Goal: Information Seeking & Learning: Learn about a topic

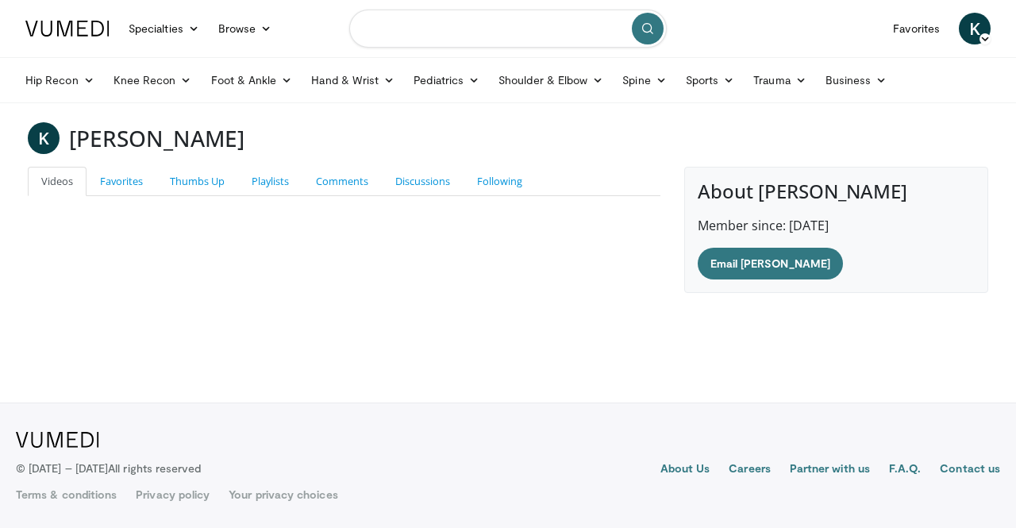
click at [494, 46] on input "Search topics, interventions" at bounding box center [507, 29] width 317 height 38
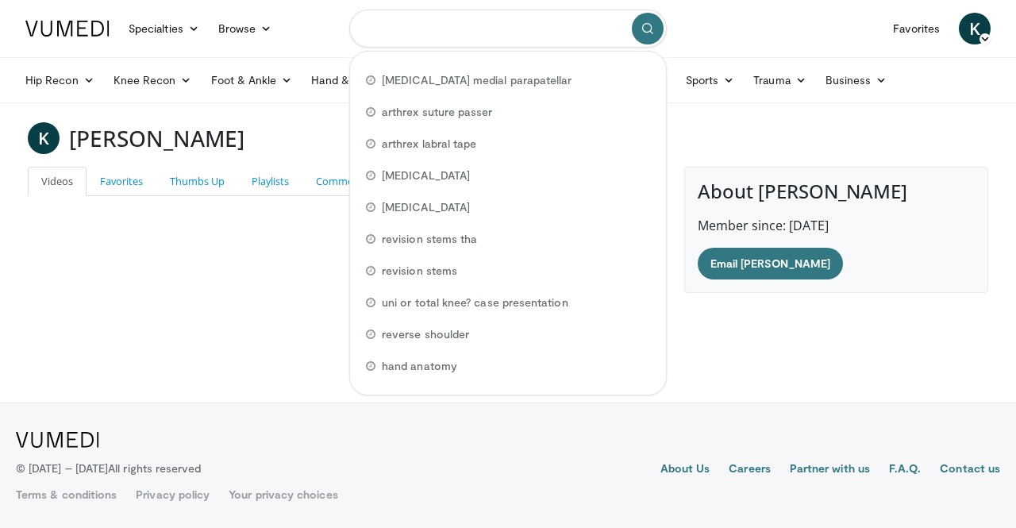
click at [494, 46] on input "Search topics, interventions" at bounding box center [507, 29] width 317 height 38
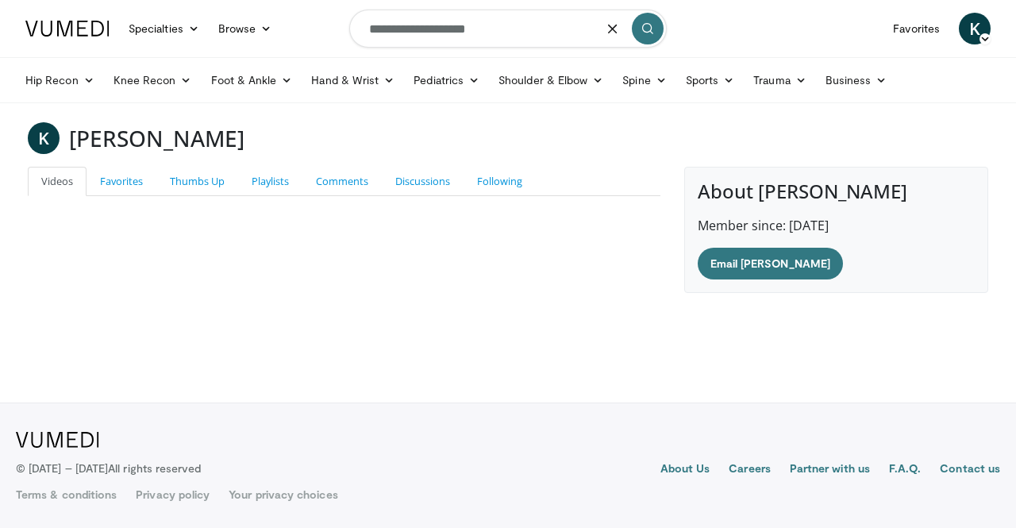
type input "**********"
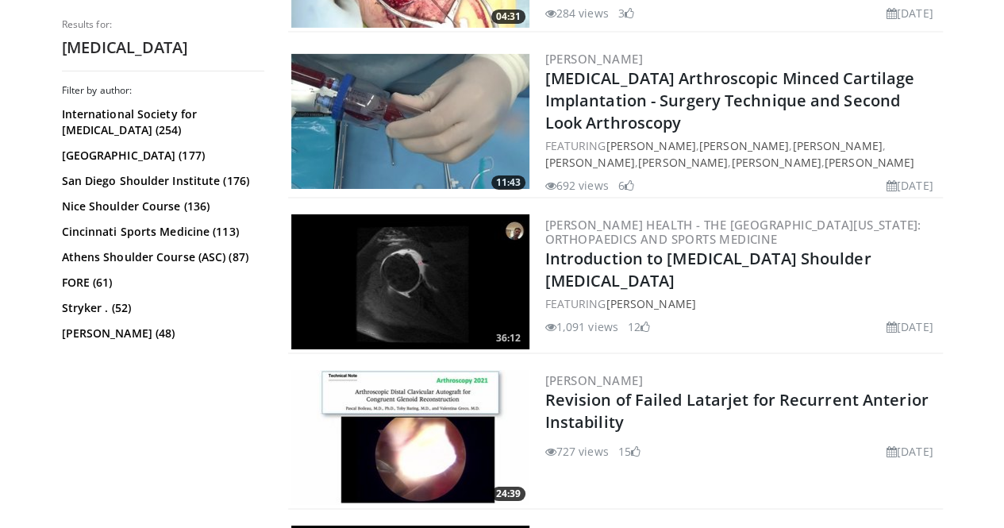
scroll to position [2650, 0]
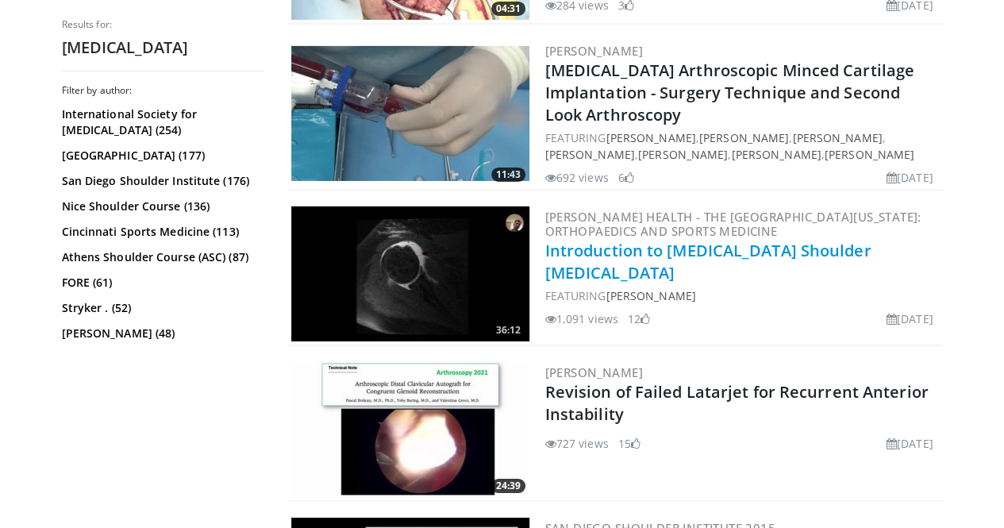
click at [748, 240] on link "Introduction to Musculoskeletal Shoulder MRI" at bounding box center [708, 262] width 326 height 44
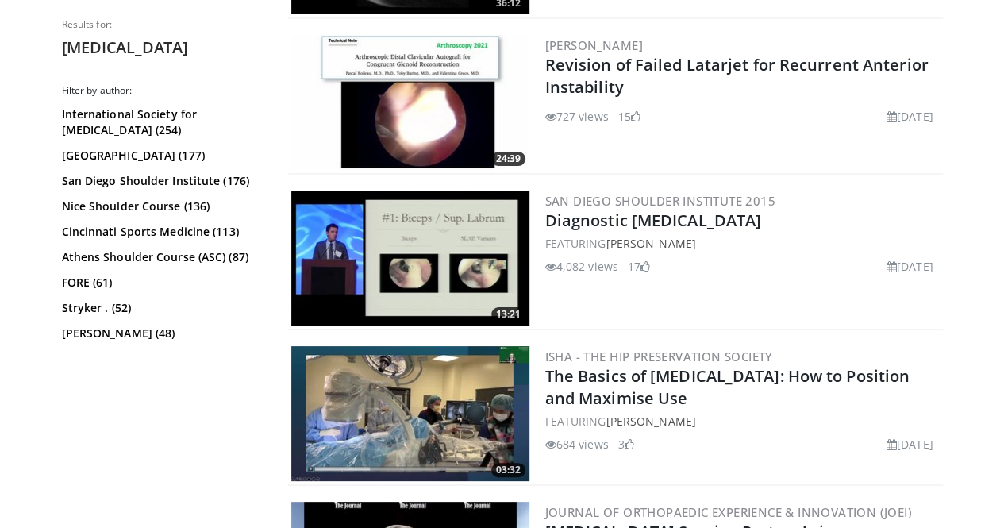
scroll to position [2980, 0]
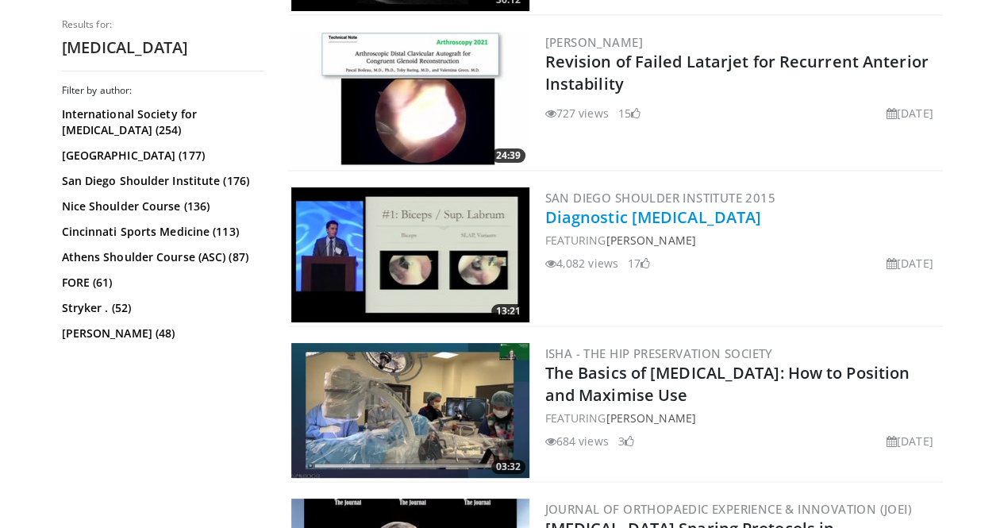
click at [712, 206] on link "Diagnostic Shoulder Arthroscopy" at bounding box center [653, 216] width 217 height 21
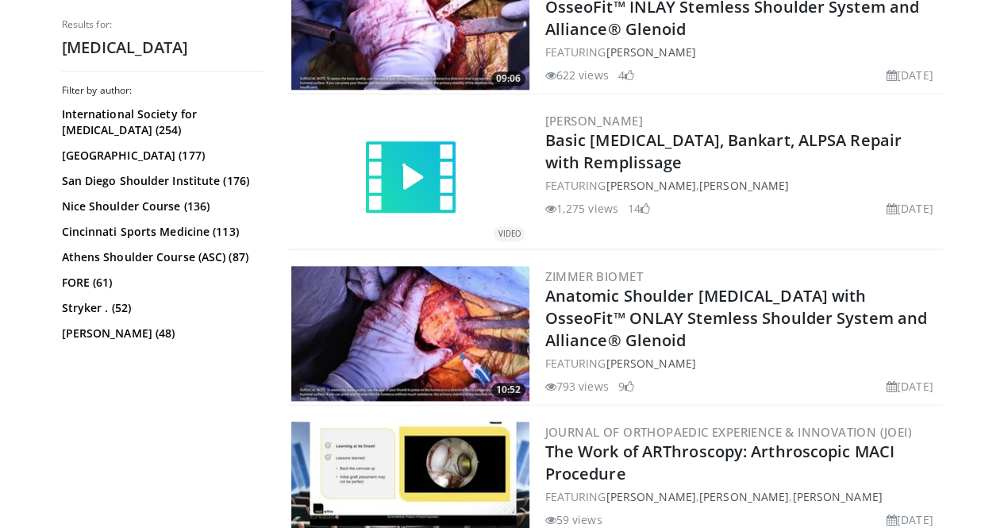
scroll to position [3907, 0]
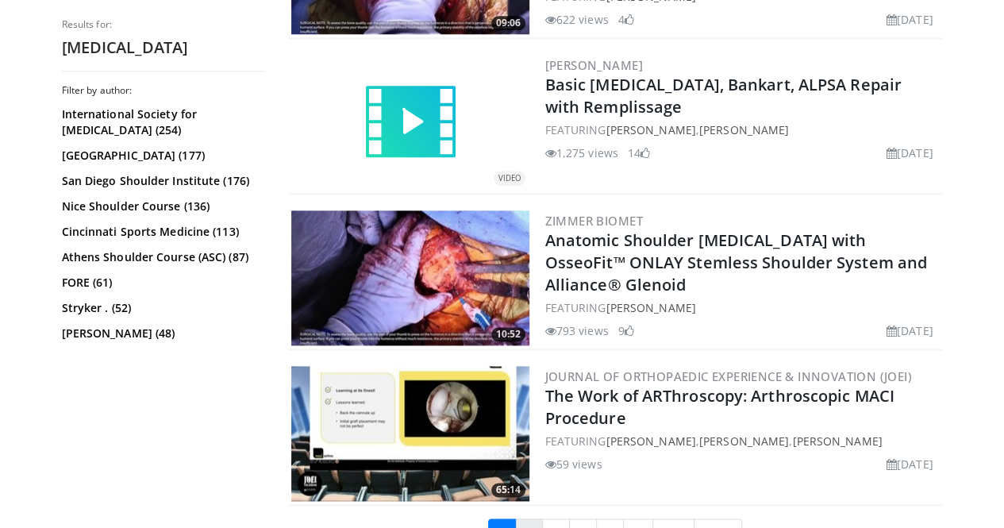
click at [533, 518] on link "2" at bounding box center [529, 533] width 28 height 30
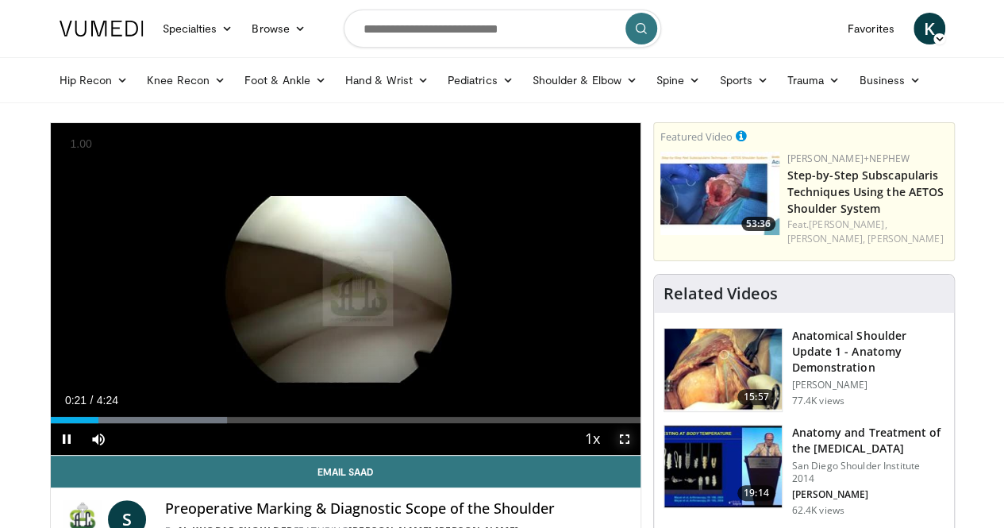
click at [635, 455] on span "Video Player" at bounding box center [625, 439] width 32 height 32
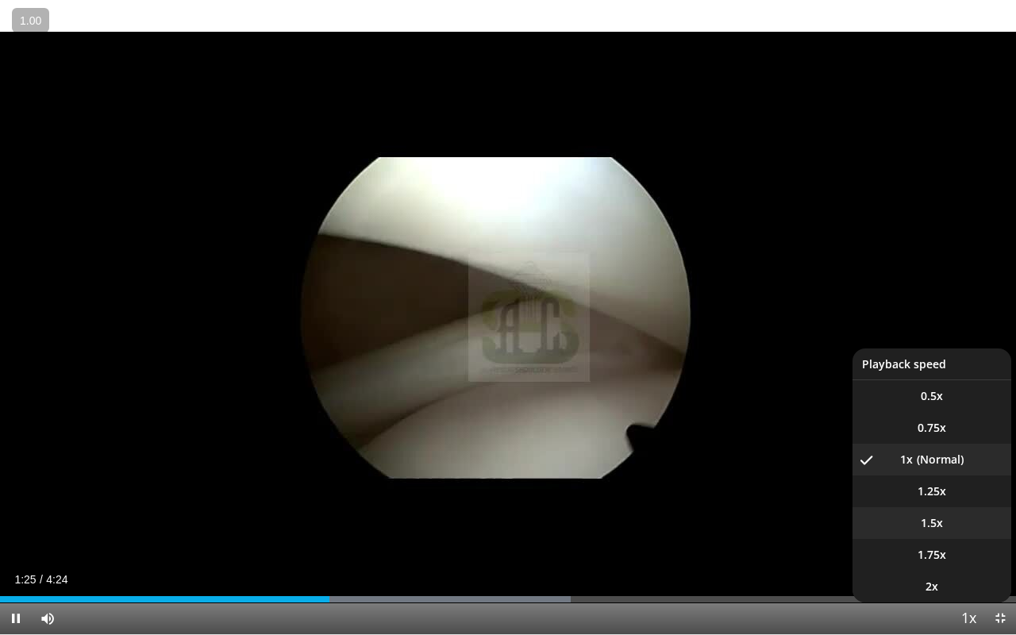
click at [941, 527] on span "1.5x" at bounding box center [932, 523] width 22 height 16
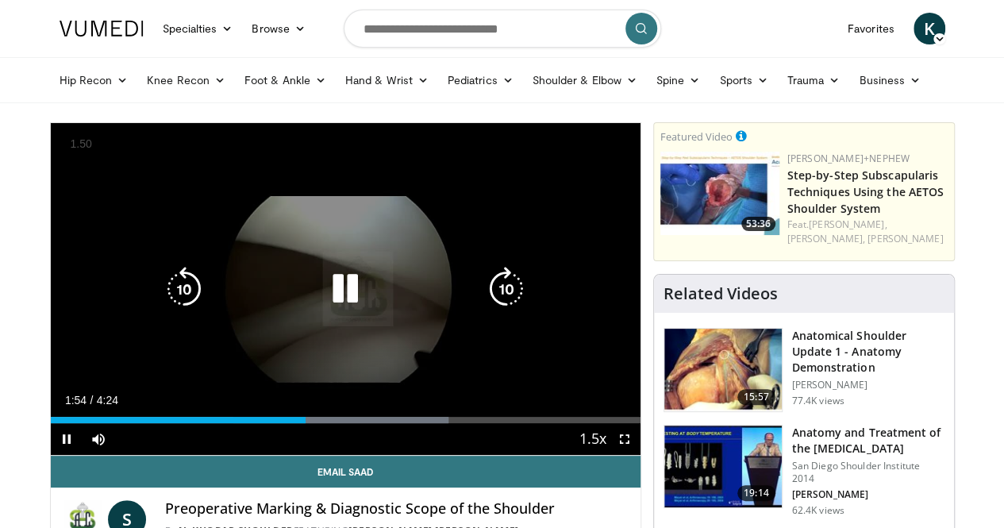
click at [342, 306] on icon "Video Player" at bounding box center [345, 289] width 44 height 44
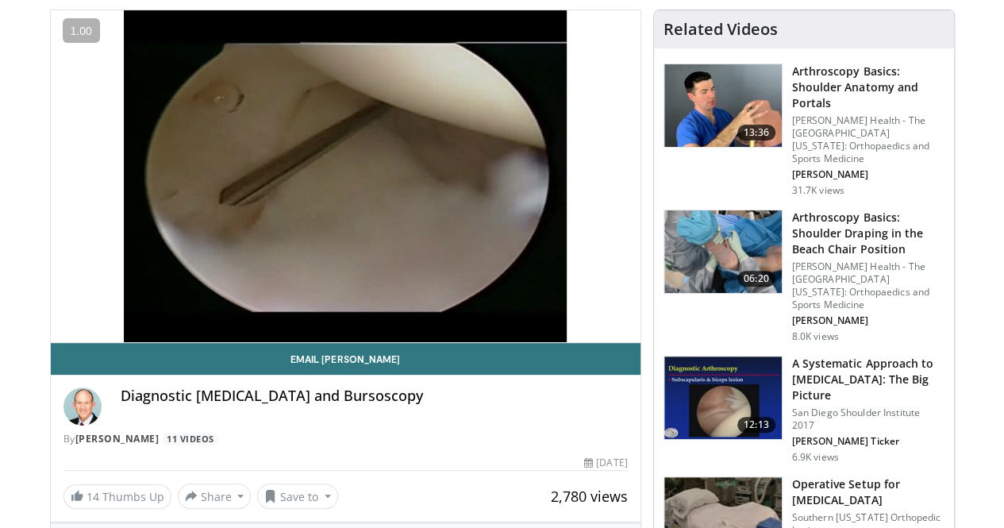
scroll to position [113, 0]
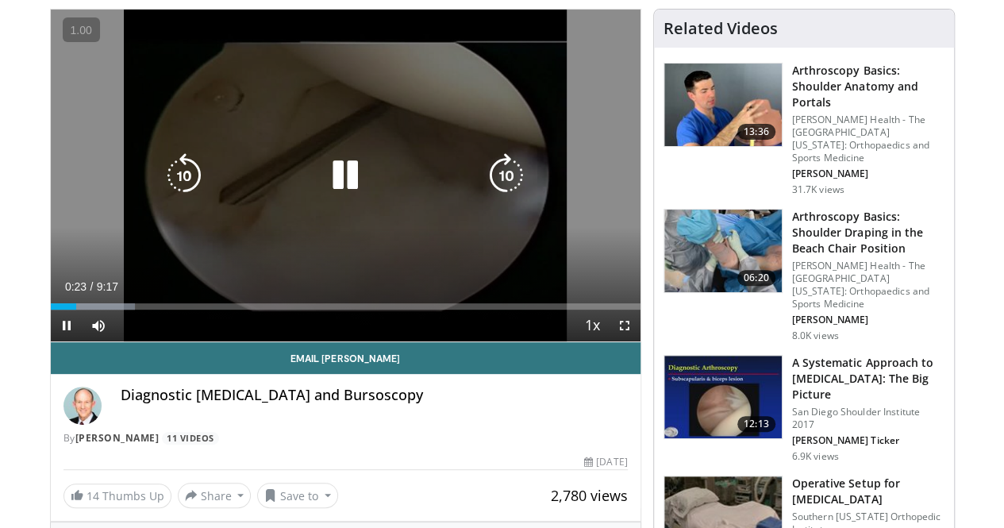
click at [333, 191] on icon "Video Player" at bounding box center [345, 175] width 44 height 44
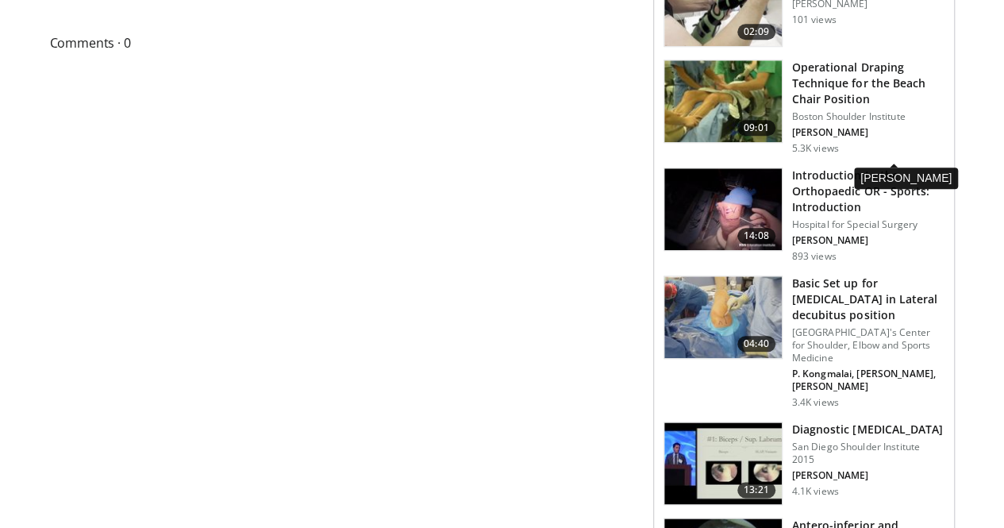
scroll to position [732, 0]
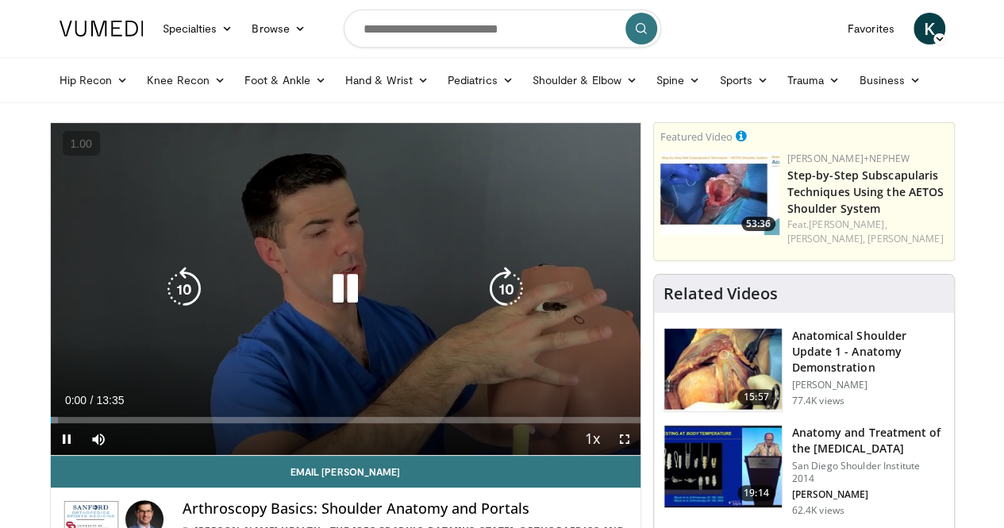
scroll to position [52, 0]
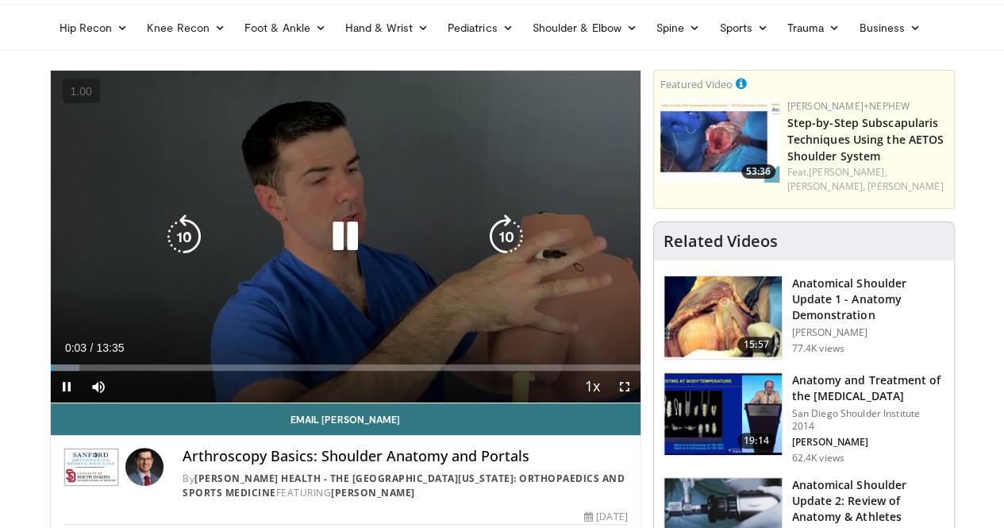
click at [324, 252] on icon "Video Player" at bounding box center [345, 236] width 44 height 44
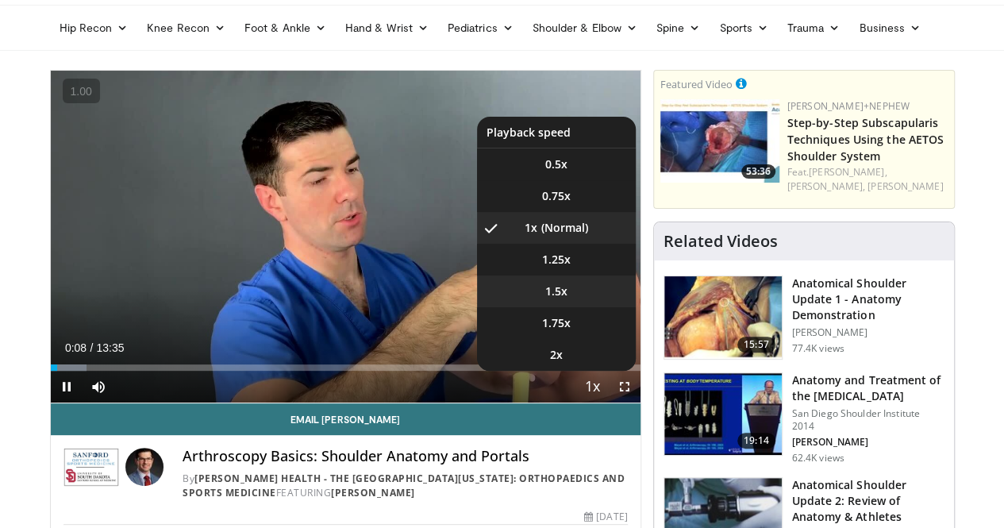
click at [567, 299] on span "1.5x" at bounding box center [556, 291] width 22 height 16
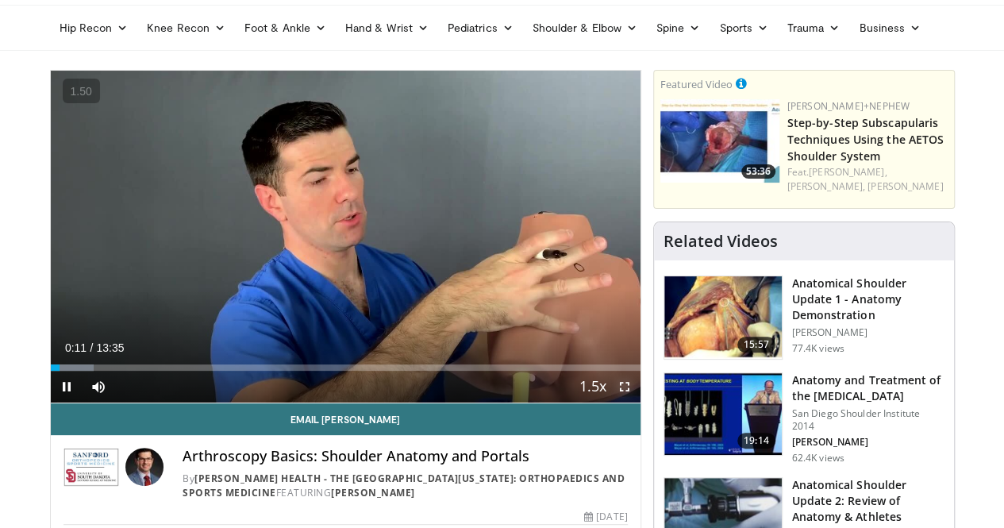
click at [636, 402] on span "Video Player" at bounding box center [625, 387] width 32 height 32
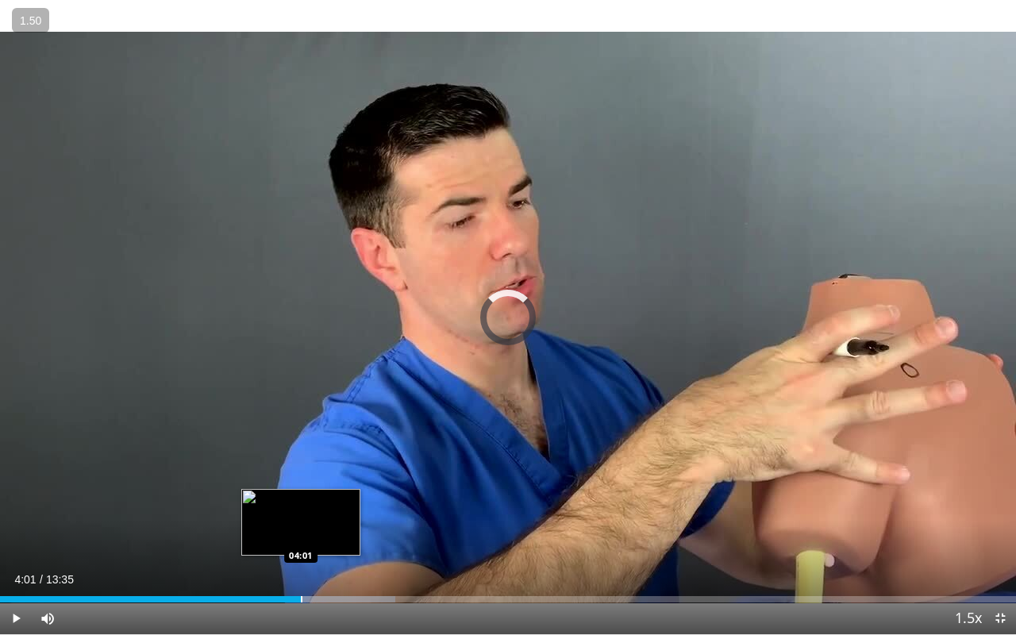
click at [301, 527] on div "Progress Bar" at bounding box center [302, 599] width 2 height 6
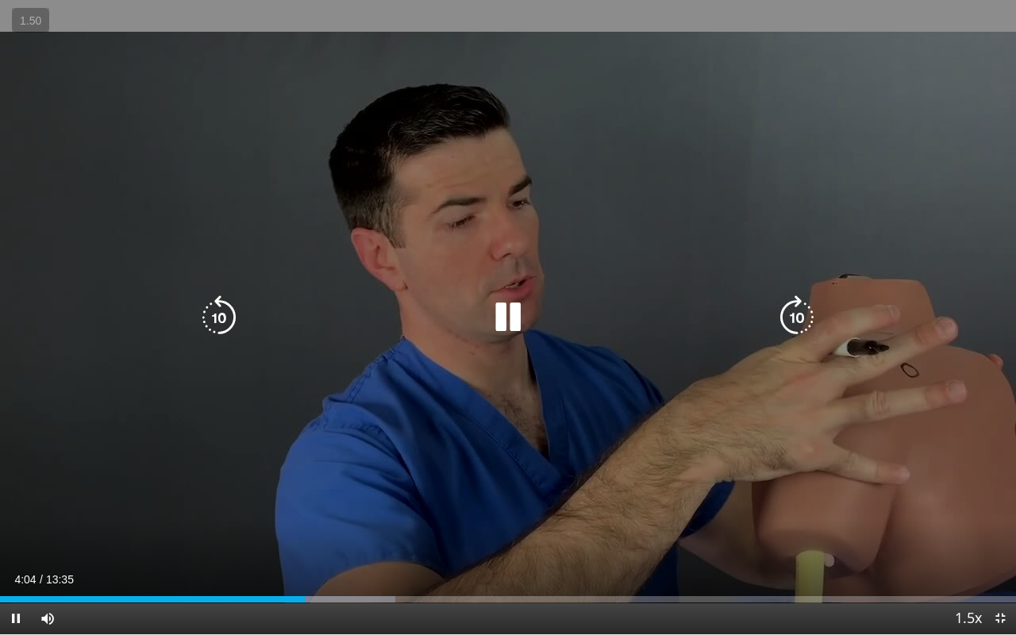
click at [504, 314] on icon "Video Player" at bounding box center [508, 317] width 44 height 44
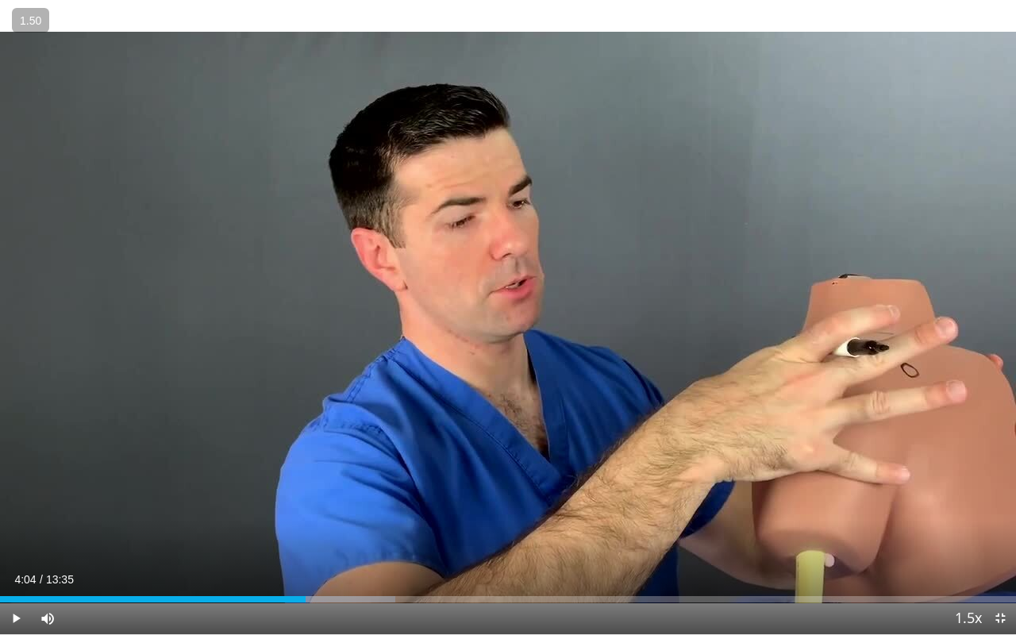
click at [504, 314] on div "10 seconds Tap to unmute" at bounding box center [508, 317] width 1016 height 634
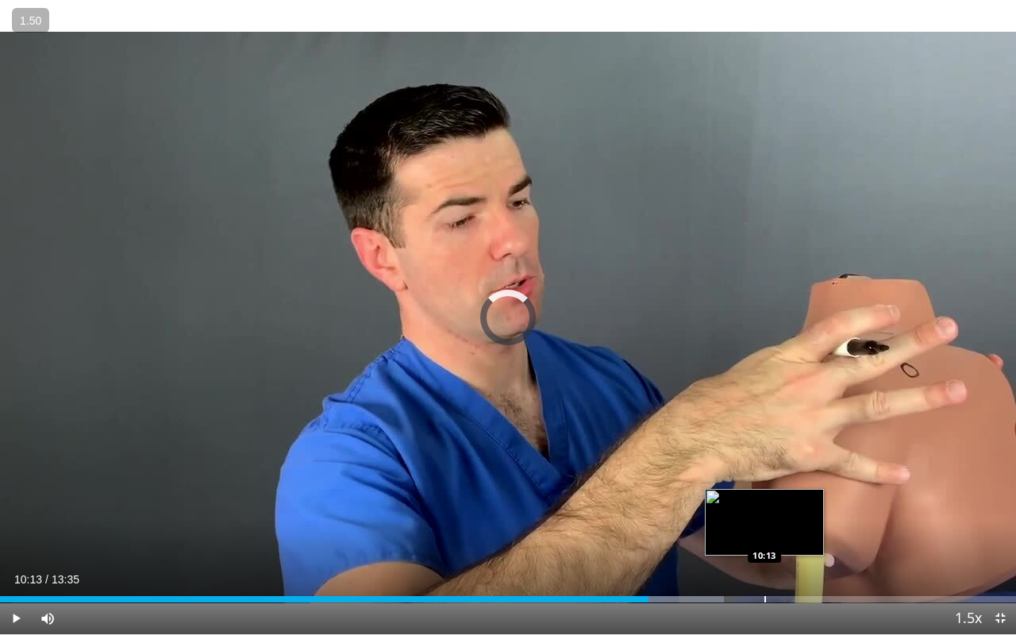
click at [764, 527] on div "Loaded : 71.22% 10:13 10:13" at bounding box center [508, 594] width 1016 height 15
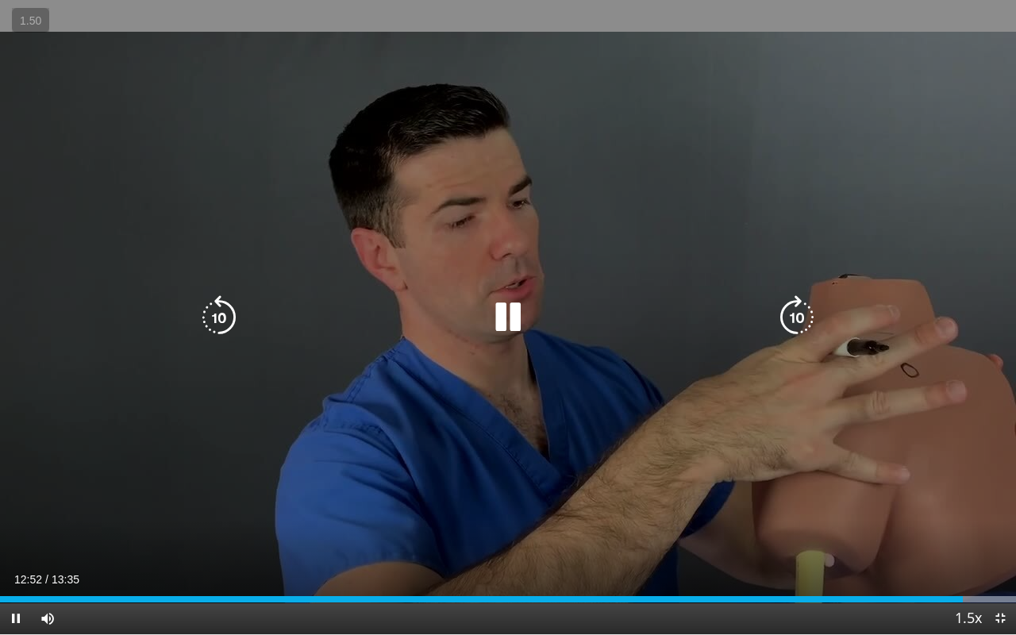
click at [511, 313] on icon "Video Player" at bounding box center [508, 317] width 44 height 44
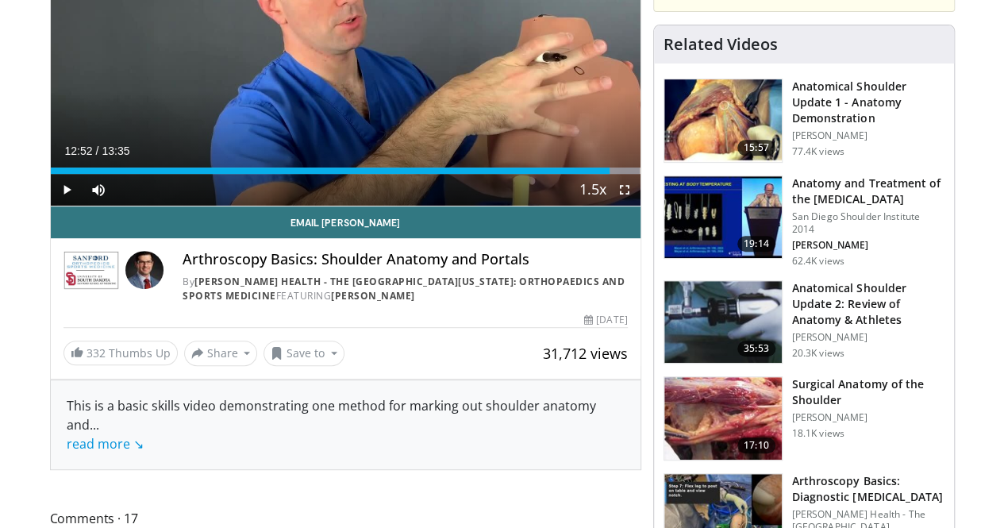
scroll to position [283, 0]
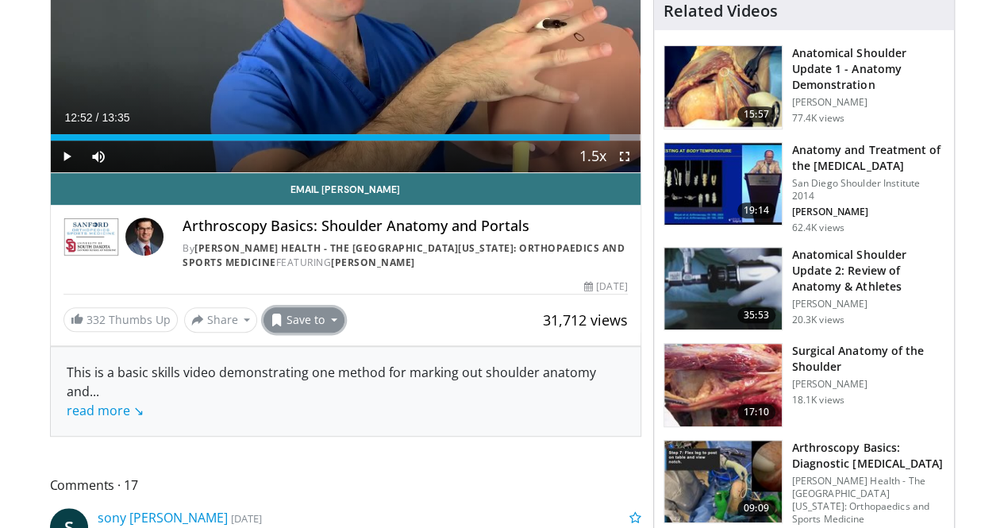
click at [289, 333] on button "Save to" at bounding box center [303, 319] width 81 height 25
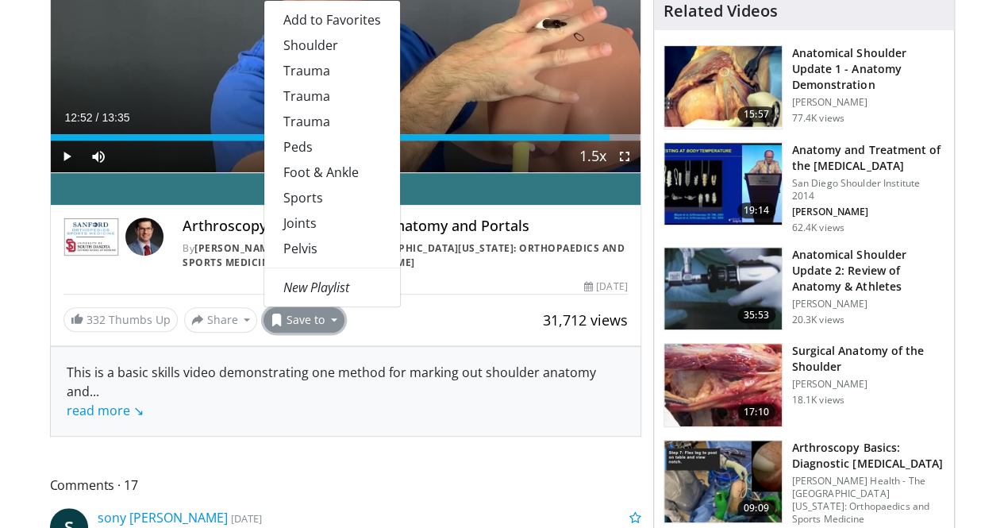
click at [421, 420] on div "This is a basic skills video demonstrating one method for marking out shoulder …" at bounding box center [346, 391] width 558 height 57
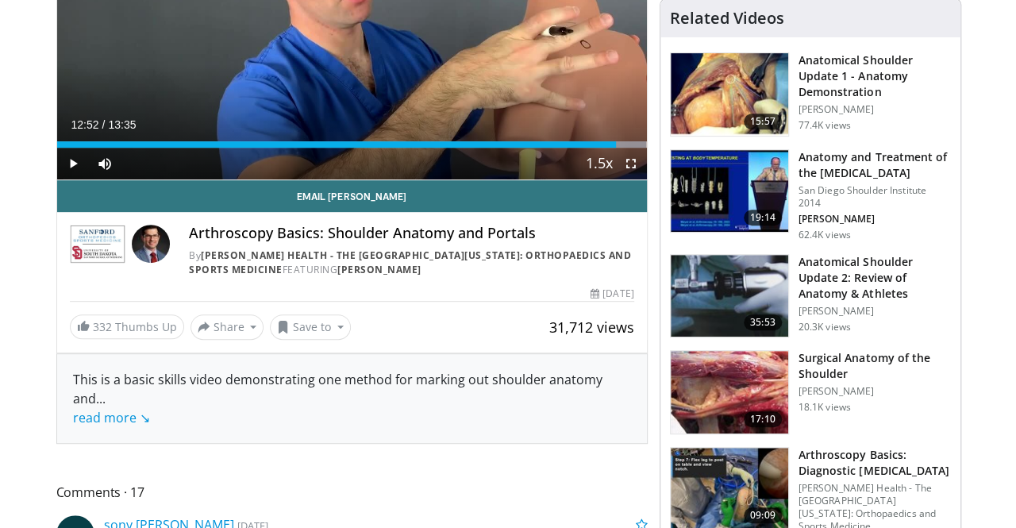
scroll to position [280, 0]
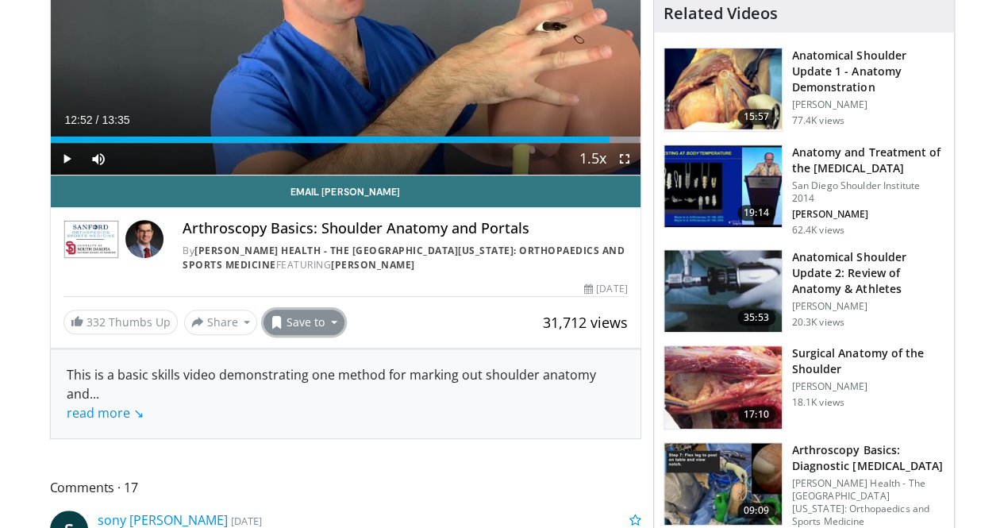
click at [292, 335] on button "Save to" at bounding box center [303, 321] width 81 height 25
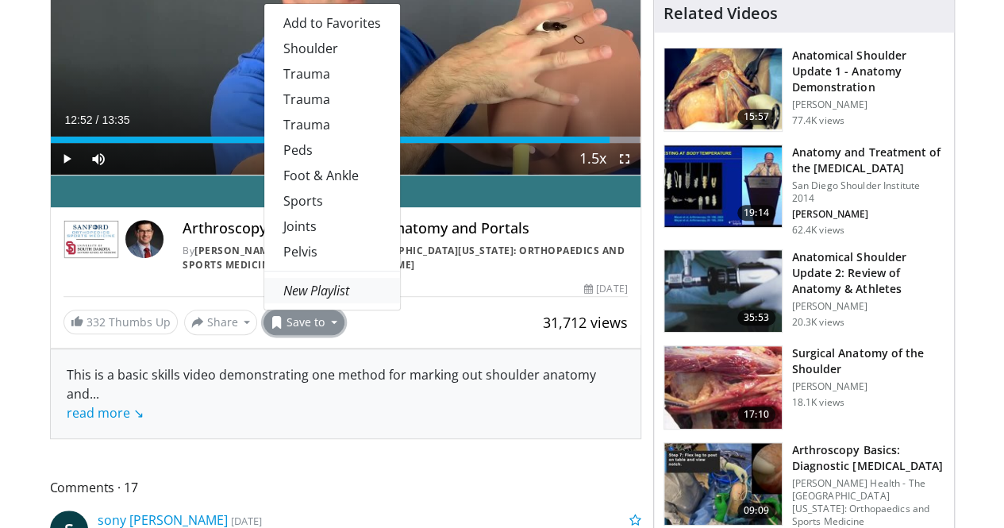
click at [283, 299] on em "New Playlist" at bounding box center [316, 290] width 66 height 17
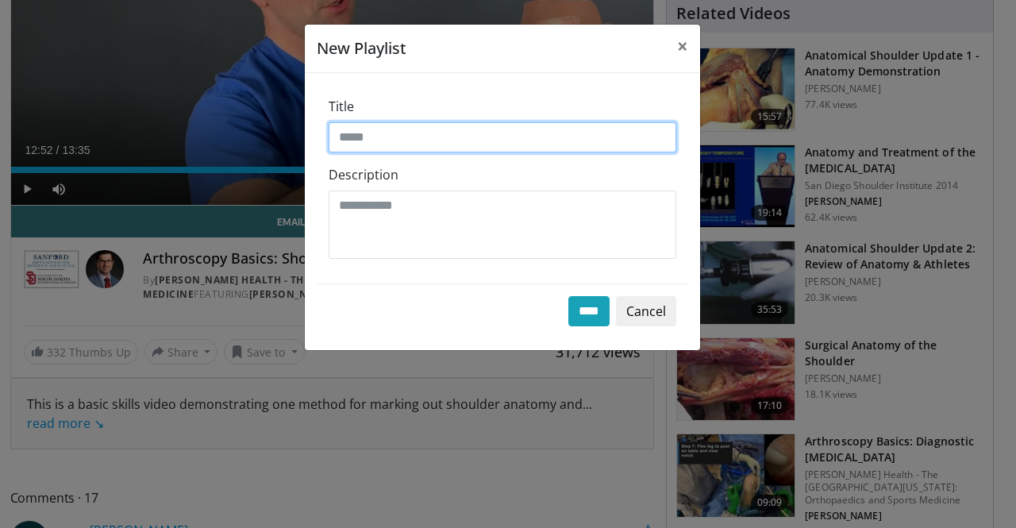
click at [393, 141] on input "Title" at bounding box center [503, 137] width 348 height 30
type input "**********"
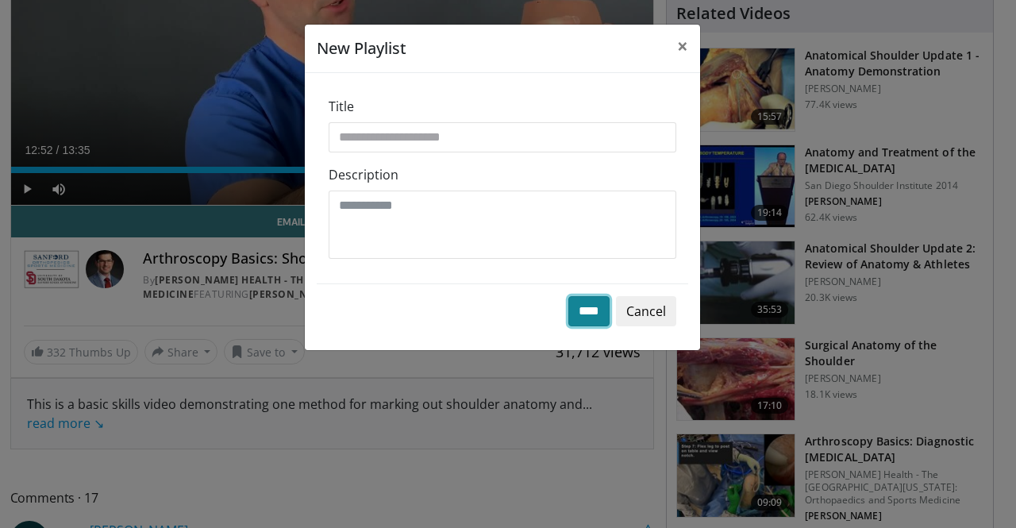
click at [593, 299] on input "****" at bounding box center [588, 311] width 41 height 30
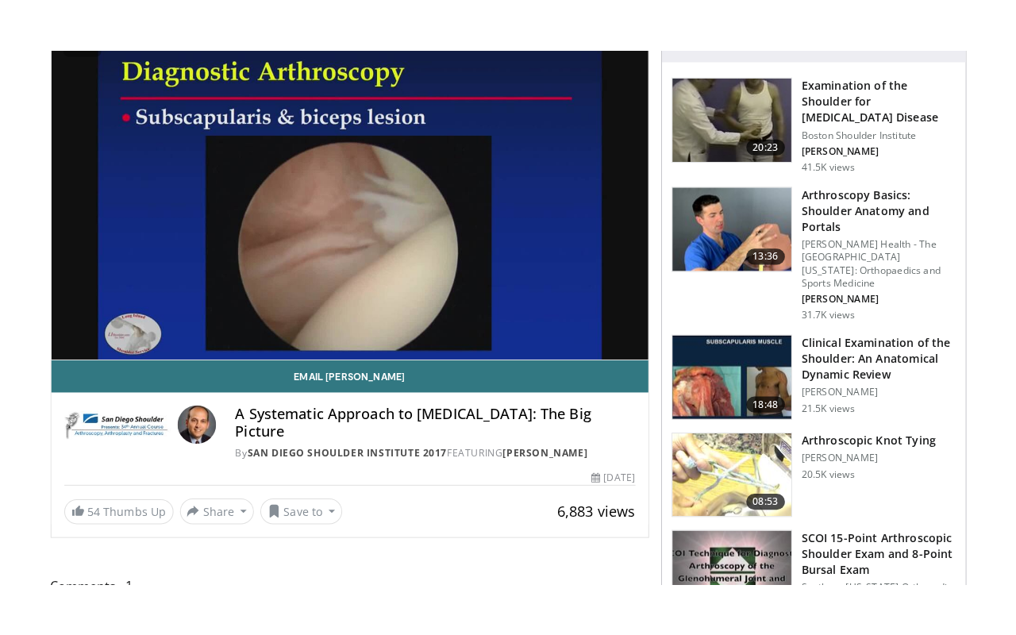
scroll to position [144, 0]
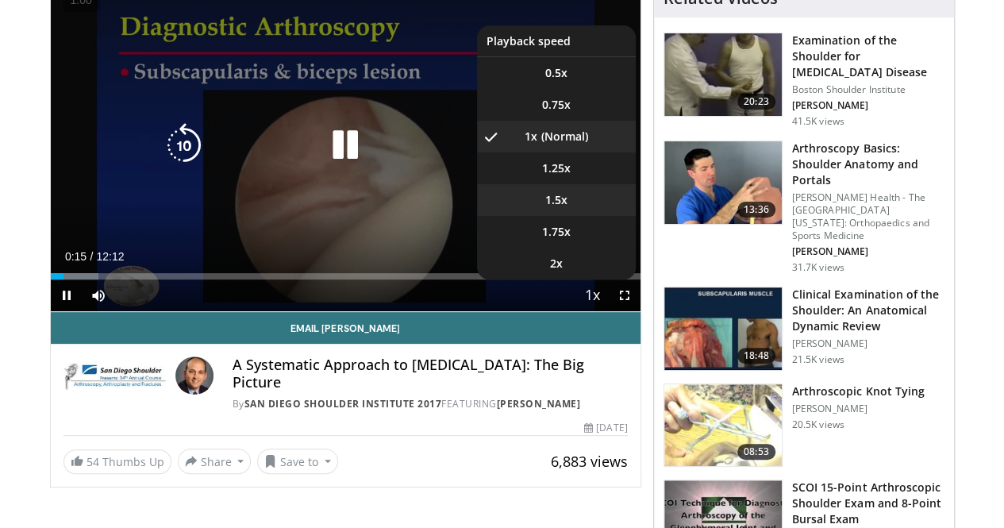
click at [594, 237] on video-js "**********" at bounding box center [346, 145] width 590 height 333
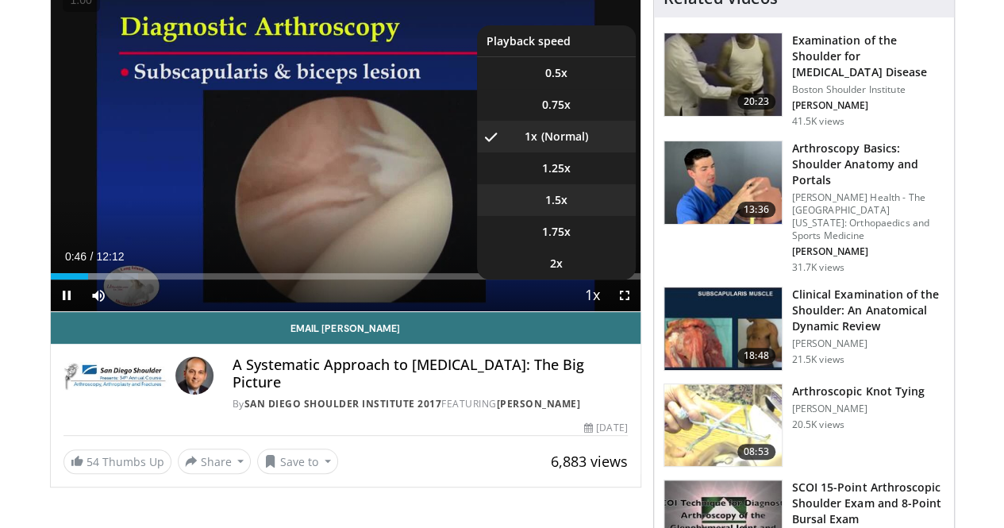
click at [567, 208] on span "1.5x" at bounding box center [556, 200] width 22 height 16
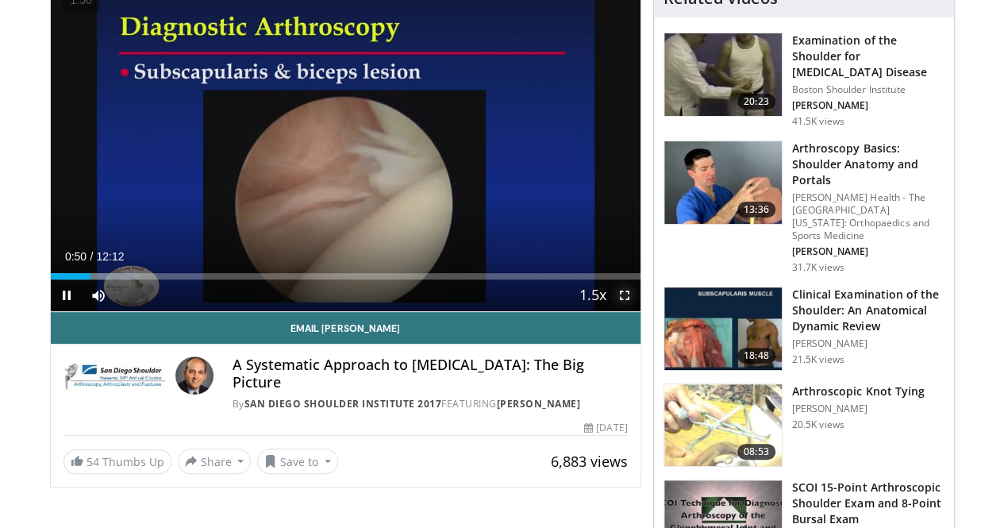
click at [639, 311] on span "Video Player" at bounding box center [625, 295] width 32 height 32
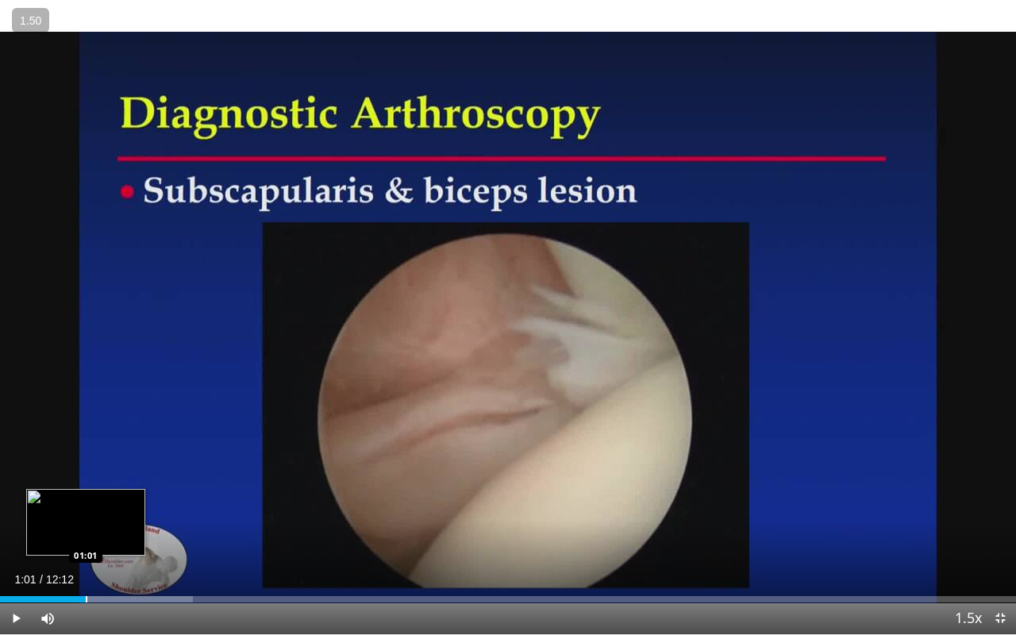
click at [86, 527] on div "Progress Bar" at bounding box center [87, 599] width 2 height 6
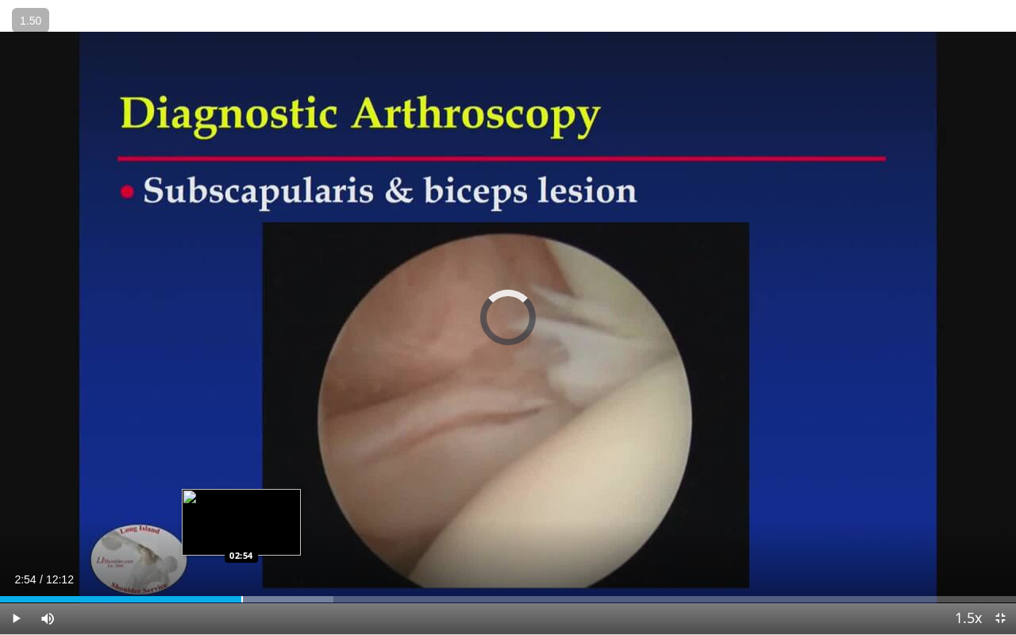
click at [241, 527] on div "Progress Bar" at bounding box center [242, 599] width 2 height 6
click at [225, 527] on div "02:56" at bounding box center [122, 599] width 245 height 6
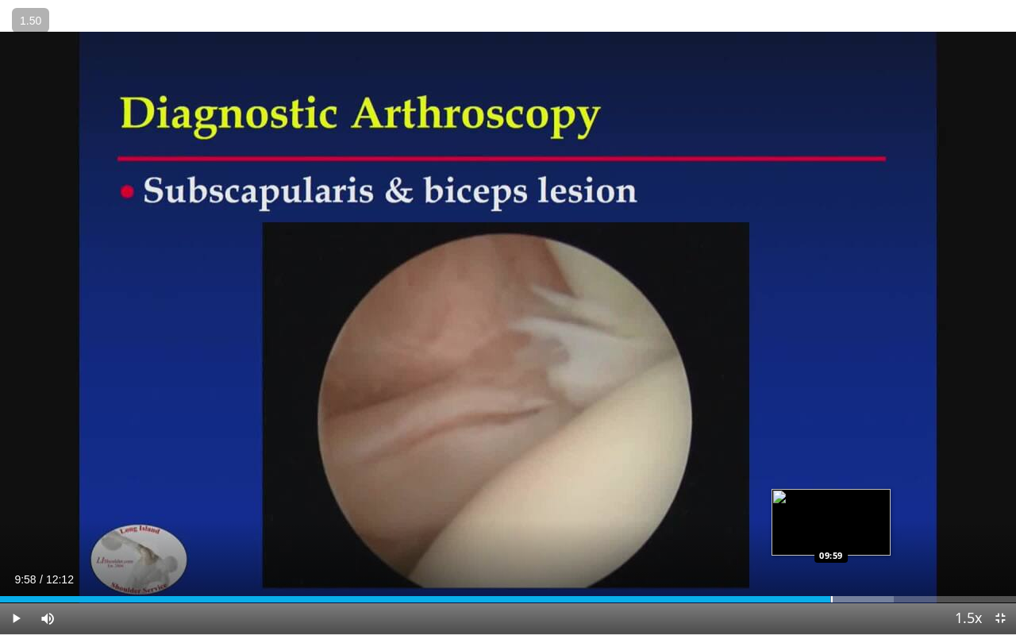
click at [830, 527] on div "Loaded : 87.98% 09:58 09:59" at bounding box center [508, 599] width 1016 height 6
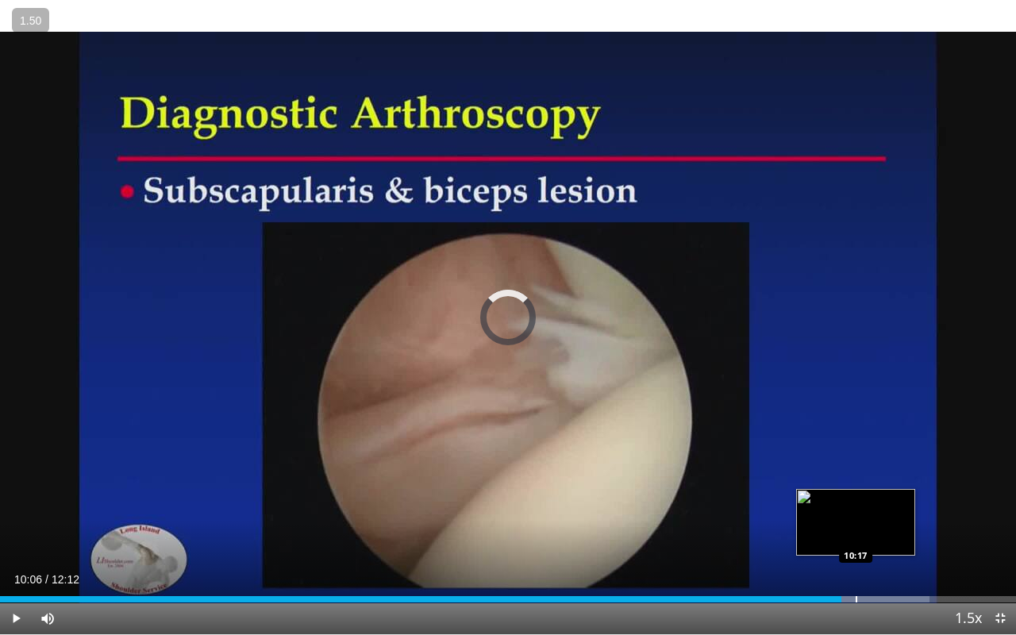
click at [855, 527] on div "Progress Bar" at bounding box center [856, 599] width 2 height 6
click at [882, 527] on div "Progress Bar" at bounding box center [883, 599] width 2 height 6
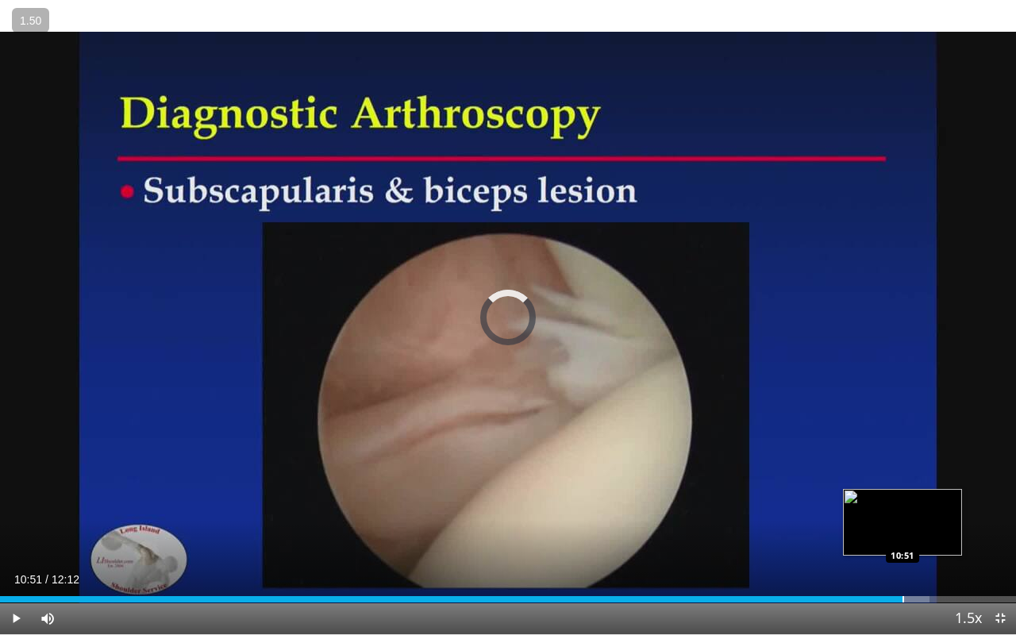
click at [902, 527] on div "Progress Bar" at bounding box center [903, 599] width 2 height 6
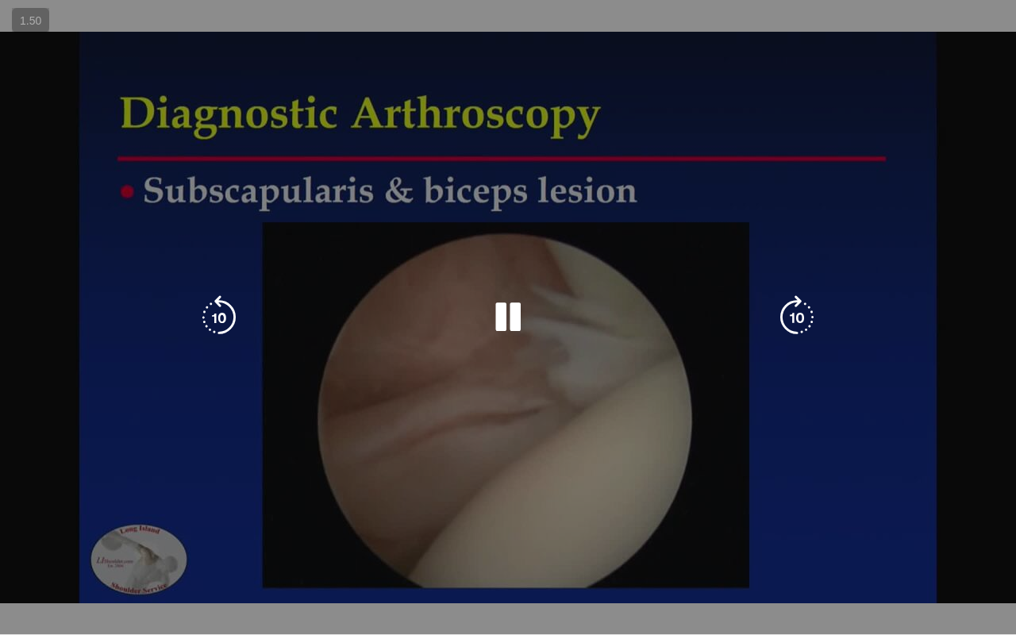
click at [936, 527] on video-js "**********" at bounding box center [508, 317] width 1016 height 635
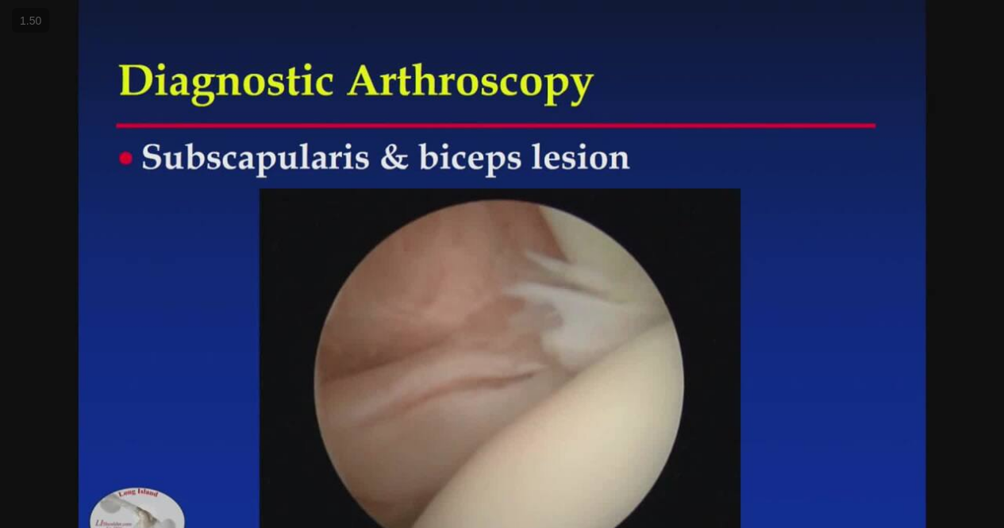
scroll to position [73, 0]
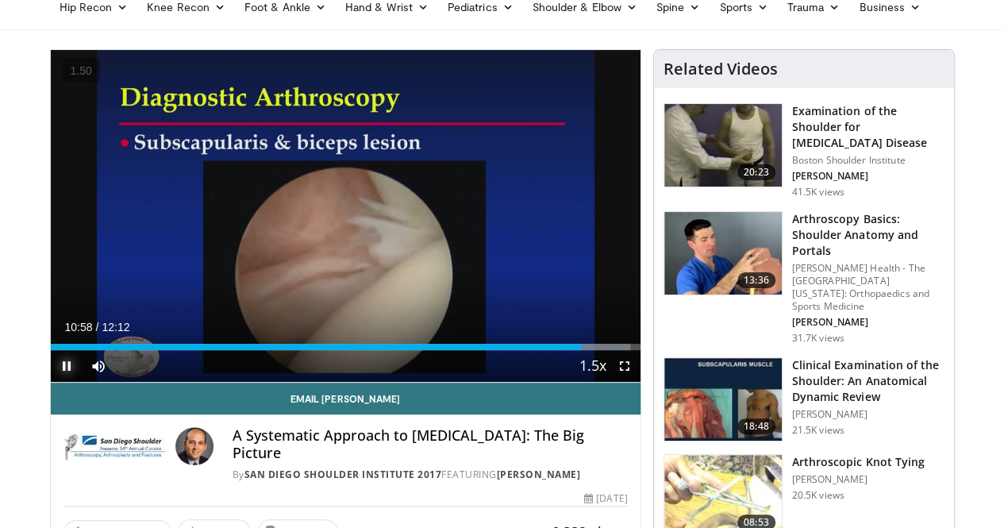
click at [51, 382] on span "Video Player" at bounding box center [67, 366] width 32 height 32
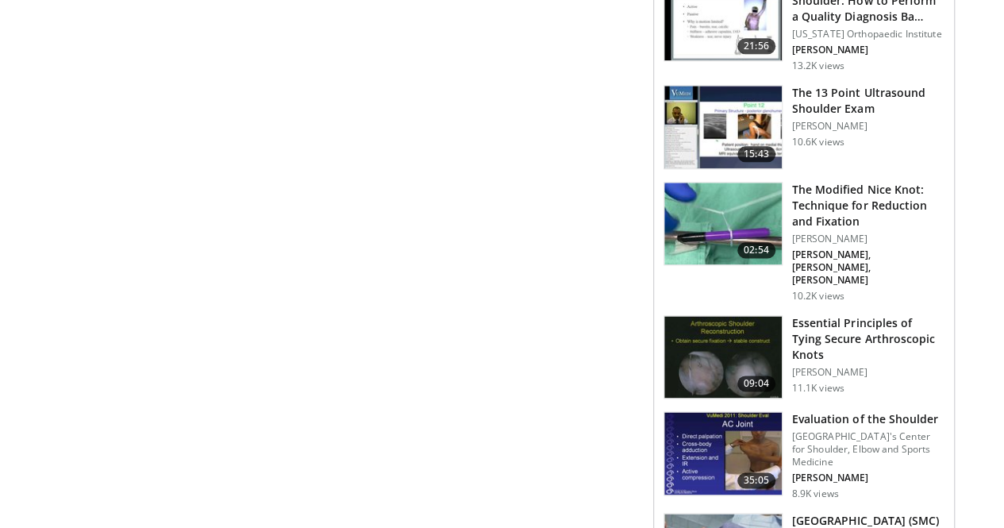
scroll to position [886, 0]
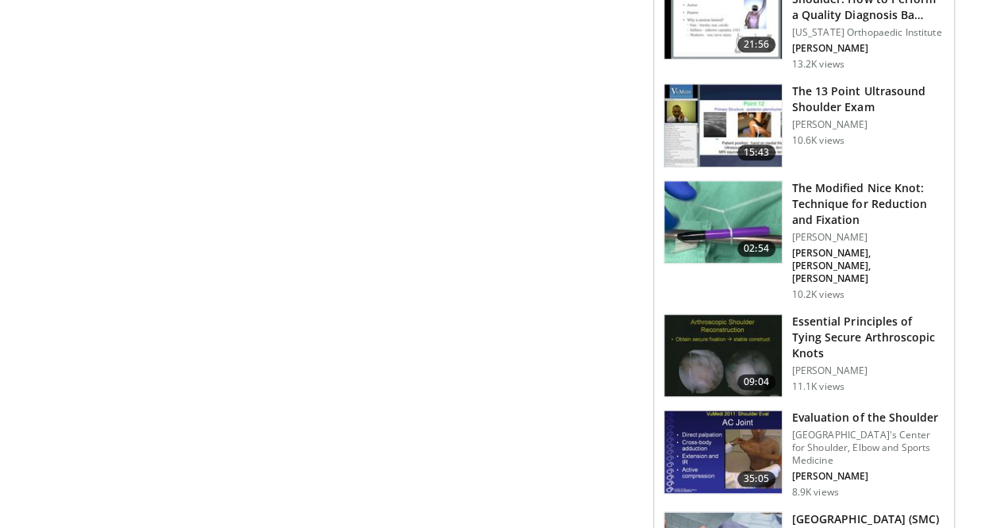
click at [897, 313] on h3 "Essential Principles of Tying Secure Arthroscopic Knots" at bounding box center [868, 337] width 152 height 48
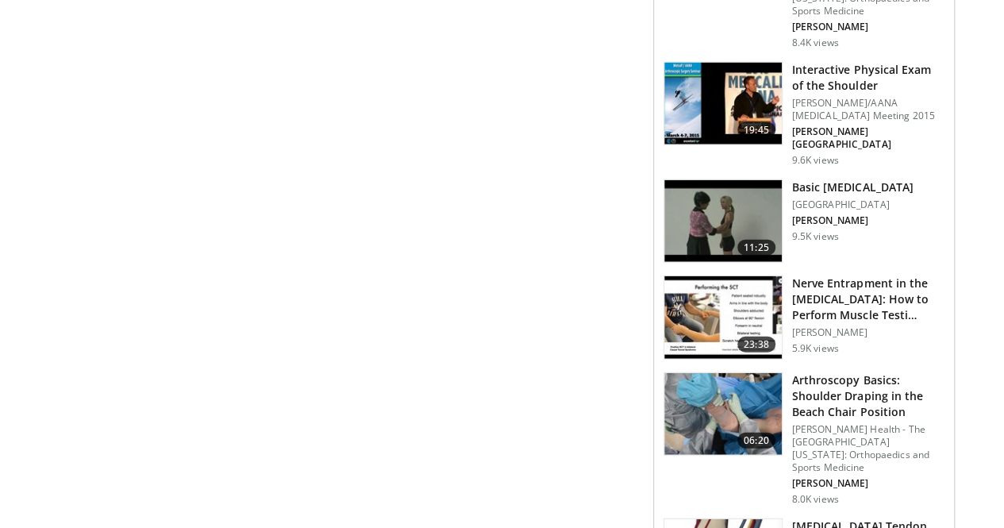
scroll to position [1938, 0]
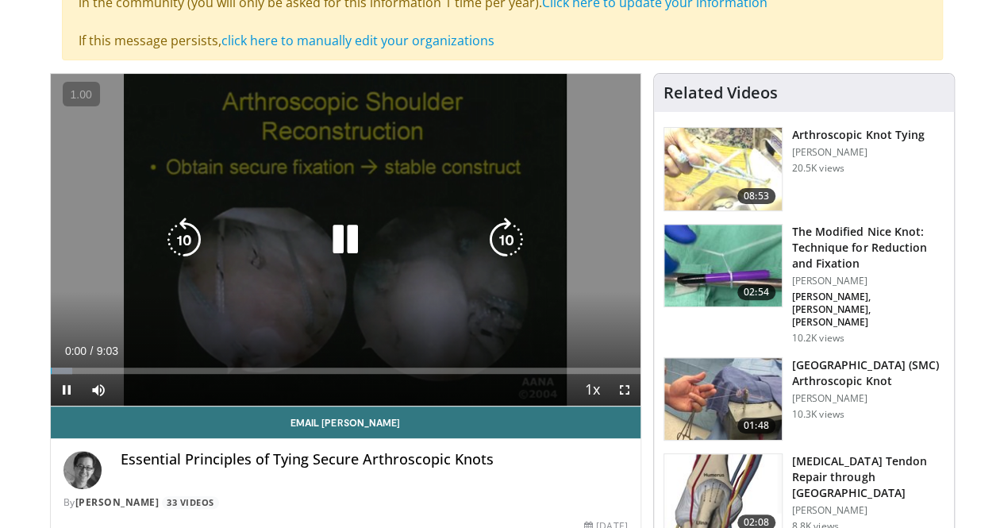
scroll to position [171, 0]
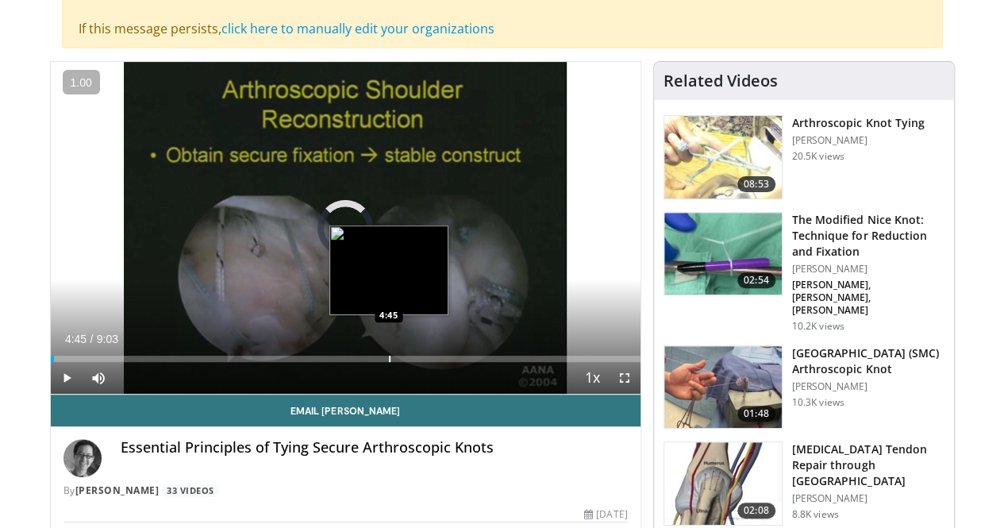
click at [389, 362] on div "Progress Bar" at bounding box center [390, 359] width 2 height 6
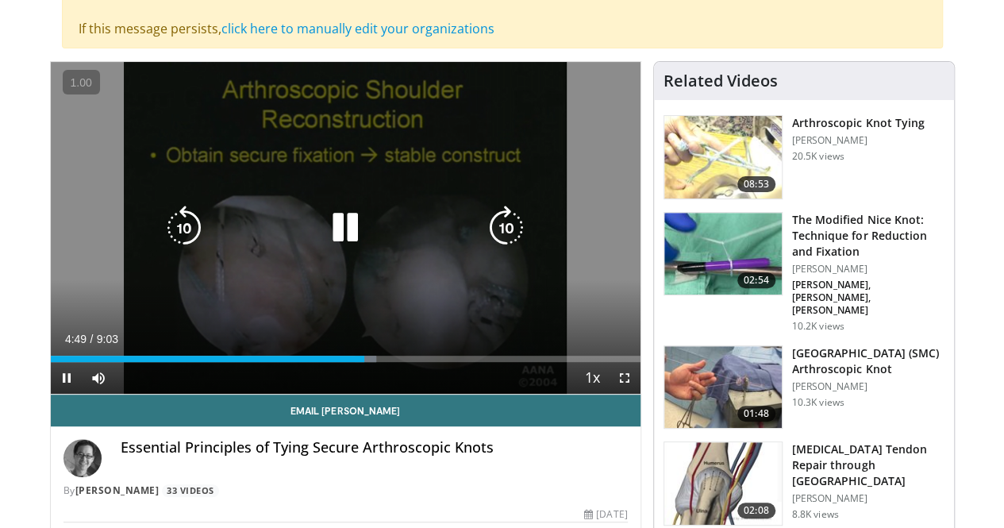
click at [336, 247] on icon "Video Player" at bounding box center [345, 228] width 44 height 44
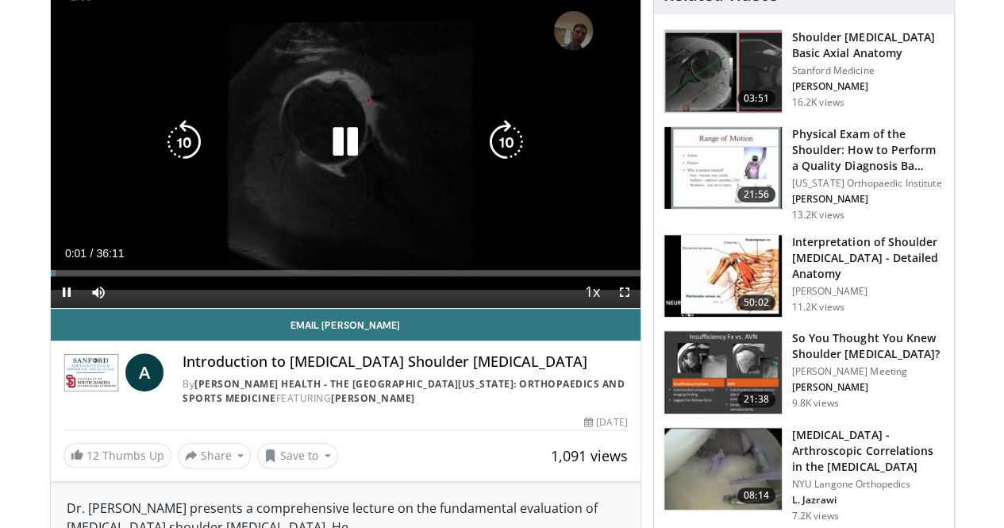
scroll to position [148, 0]
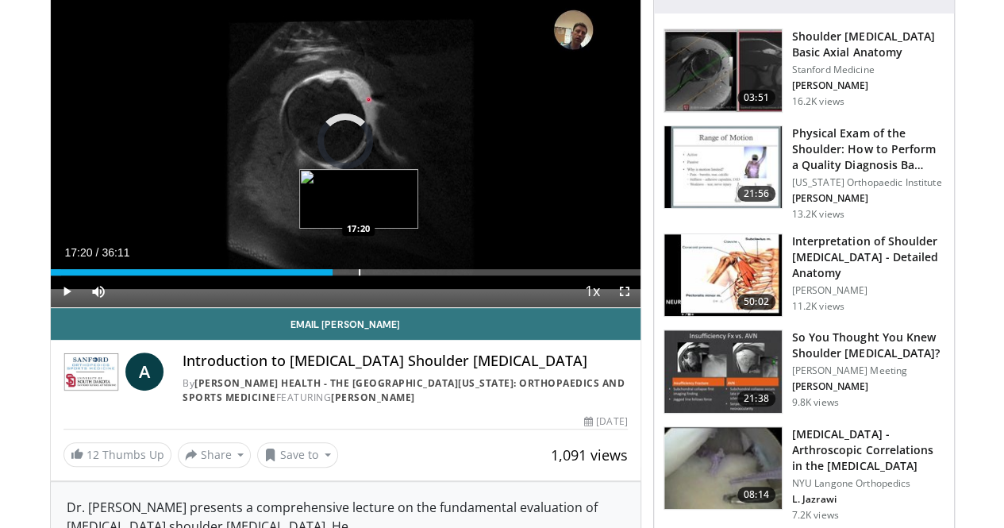
click at [318, 275] on div "Loaded : 1.82% 17:20 17:20" at bounding box center [346, 272] width 590 height 6
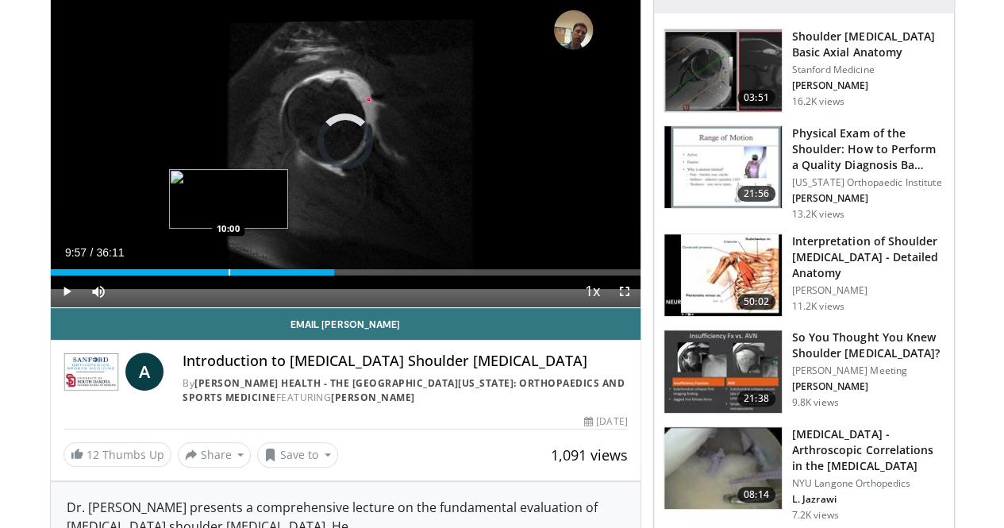
click at [187, 275] on div "Loaded : 0.00% 09:57 10:00" at bounding box center [346, 267] width 590 height 15
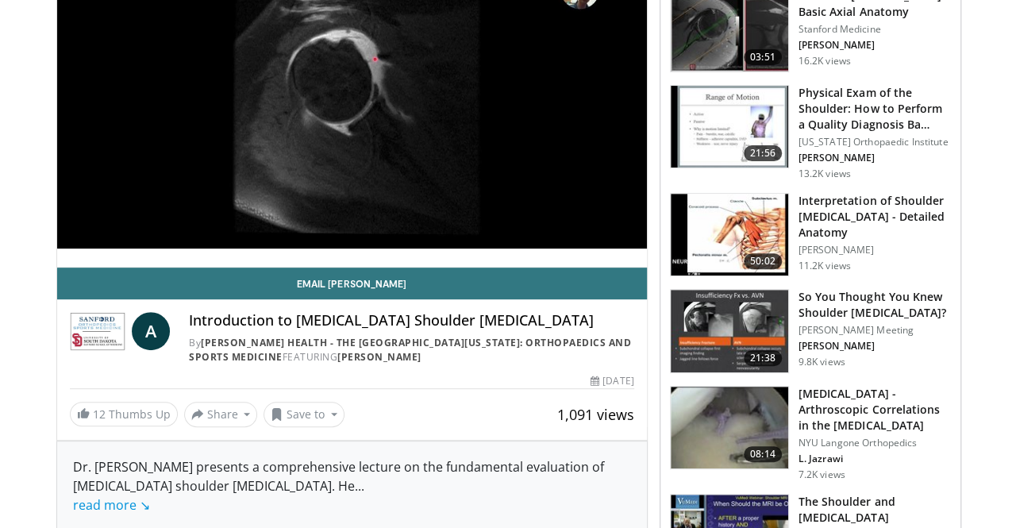
scroll to position [189, 0]
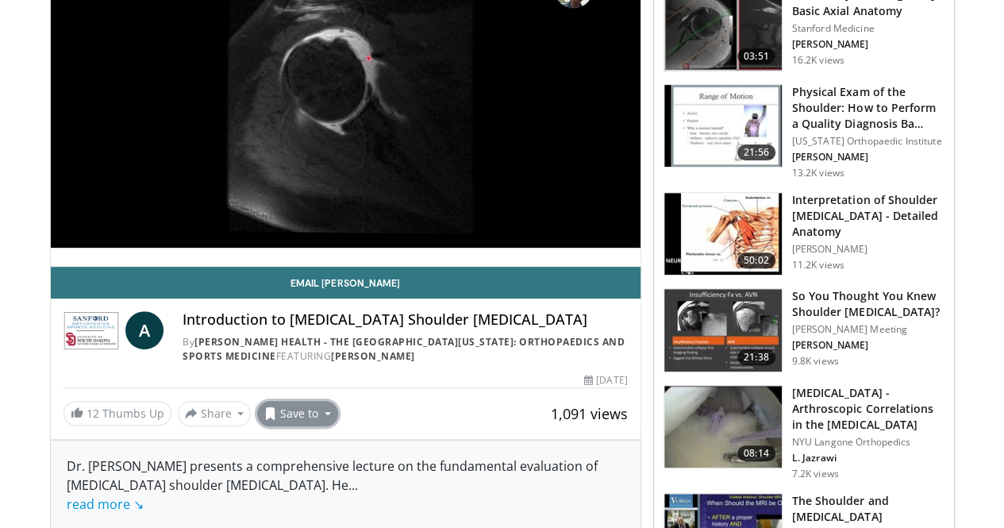
click at [260, 426] on button "Save to" at bounding box center [297, 413] width 81 height 25
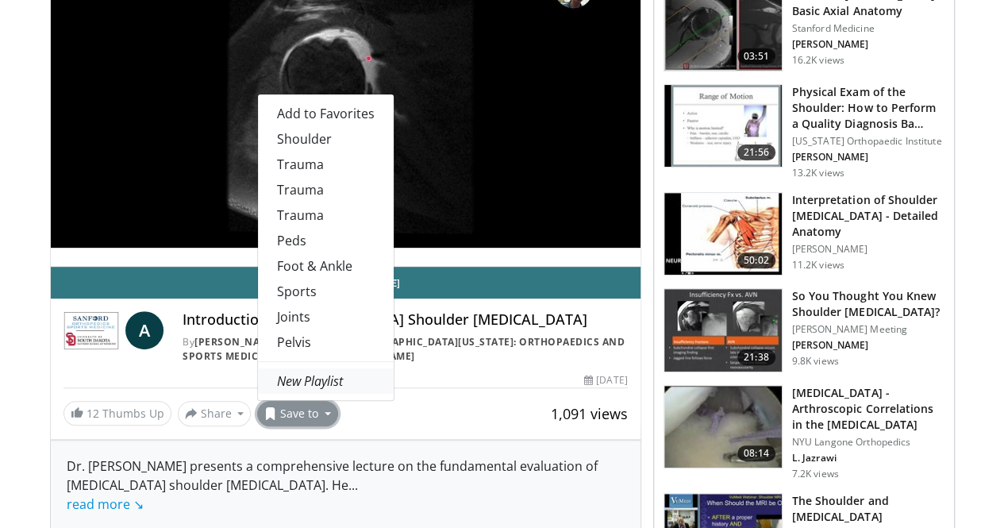
click at [292, 390] on em "New Playlist" at bounding box center [310, 380] width 66 height 17
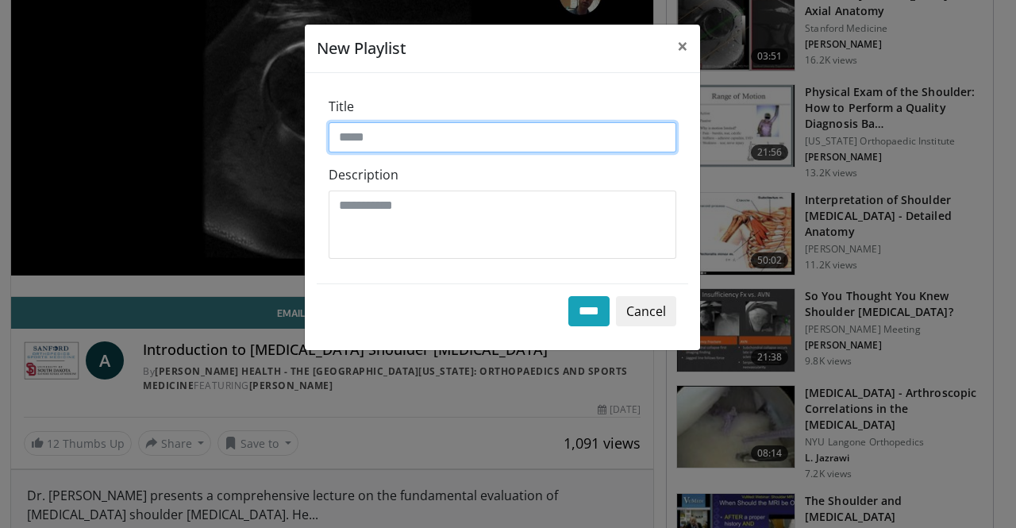
click at [394, 139] on input "Title" at bounding box center [503, 137] width 348 height 30
type input "*******"
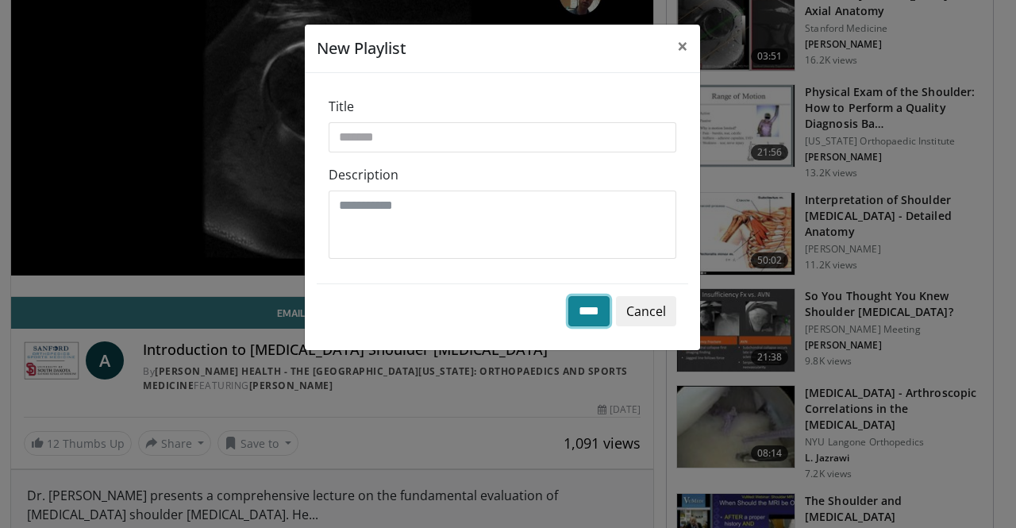
click at [587, 317] on input "****" at bounding box center [588, 311] width 41 height 30
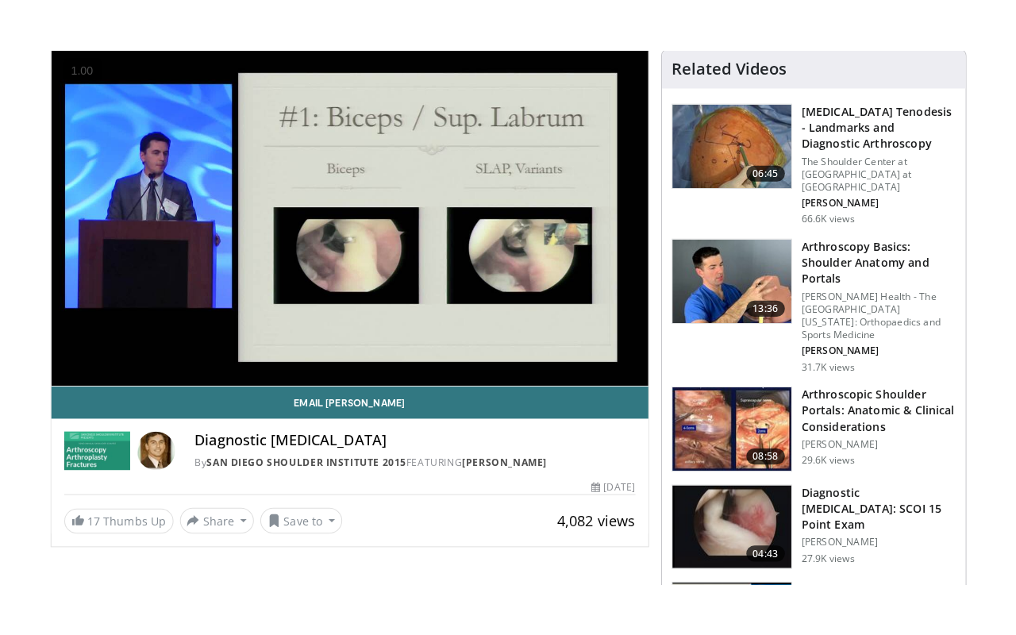
scroll to position [123, 0]
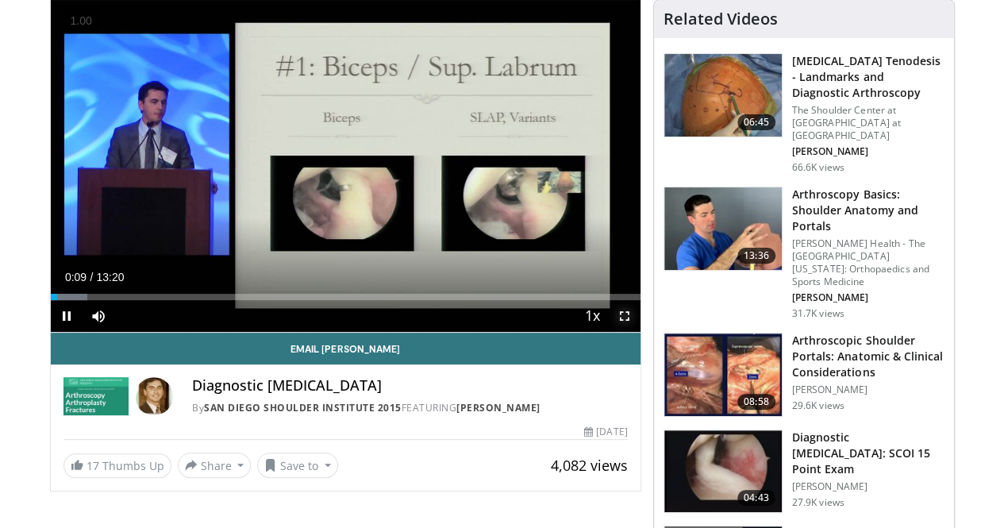
click at [636, 332] on span "Video Player" at bounding box center [625, 316] width 32 height 32
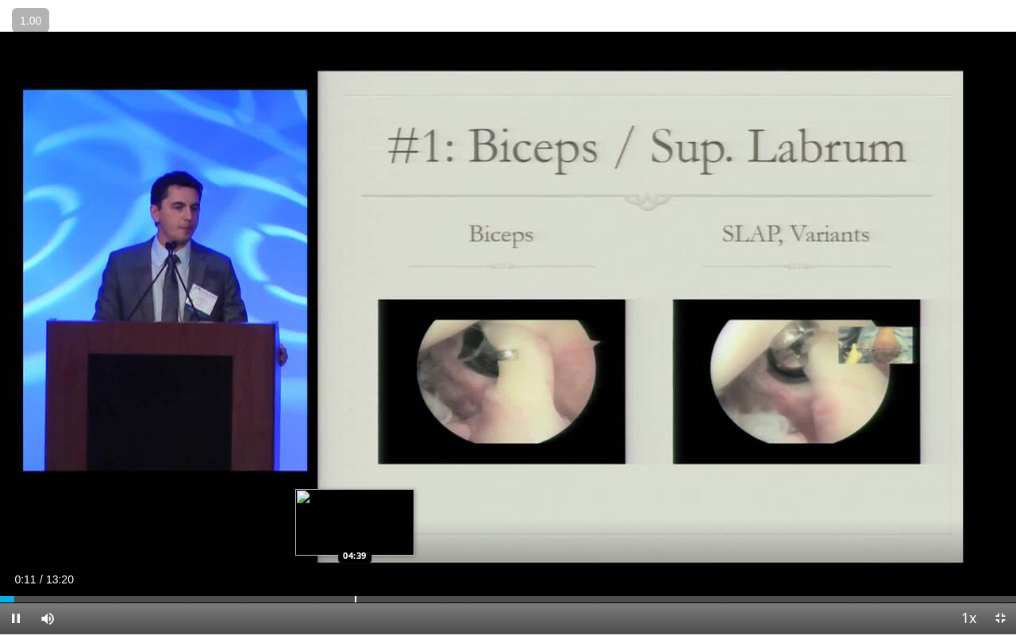
click at [355, 527] on div "Progress Bar" at bounding box center [356, 599] width 2 height 6
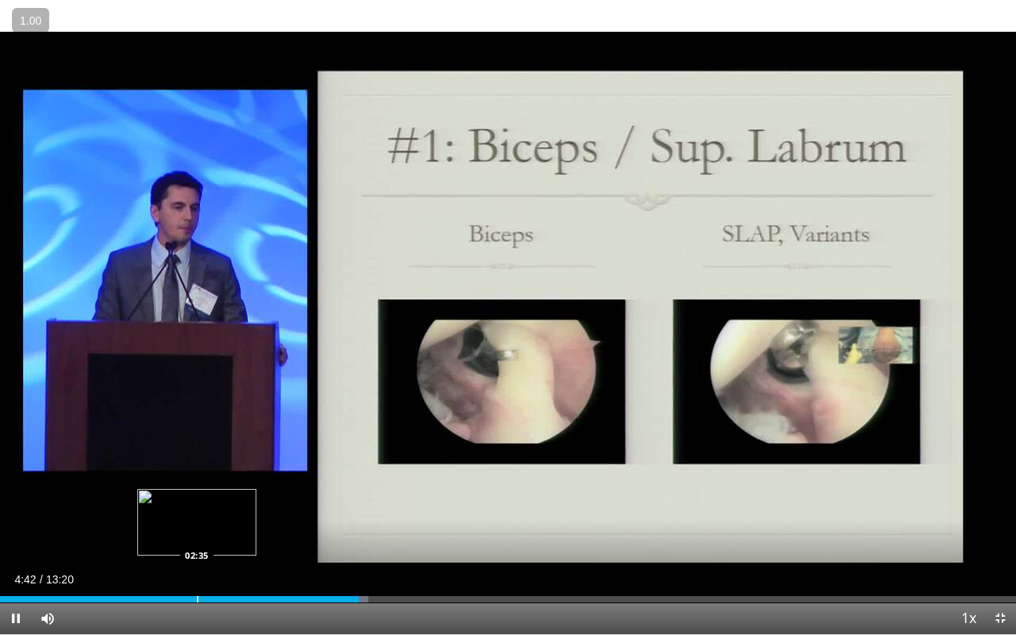
click at [197, 527] on div "Progress Bar" at bounding box center [198, 599] width 2 height 6
click at [127, 527] on div "Progress Bar" at bounding box center [128, 599] width 2 height 6
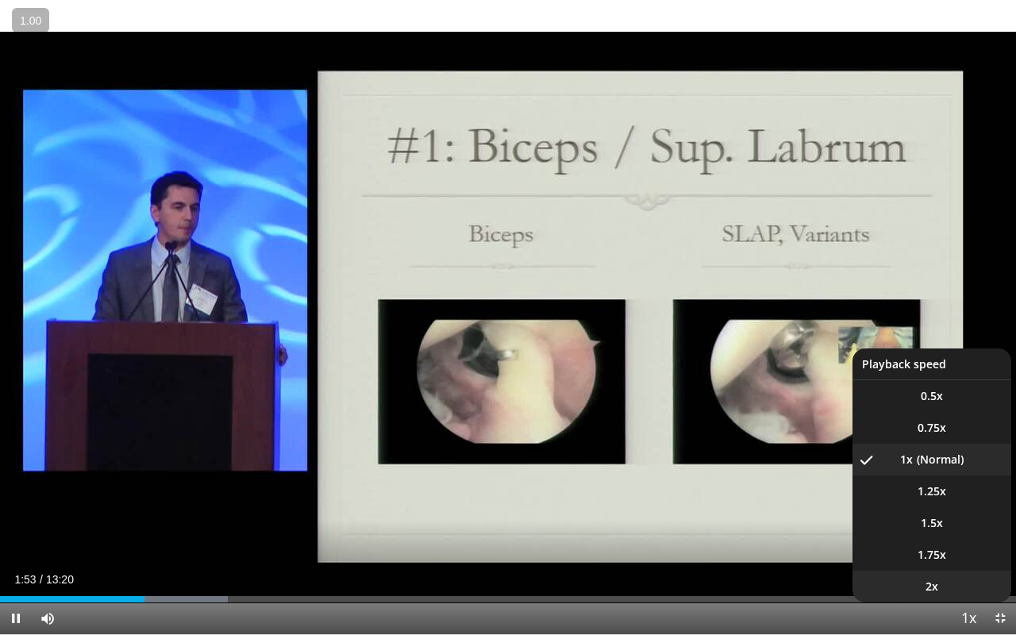
click at [945, 527] on li "2x" at bounding box center [931, 587] width 159 height 32
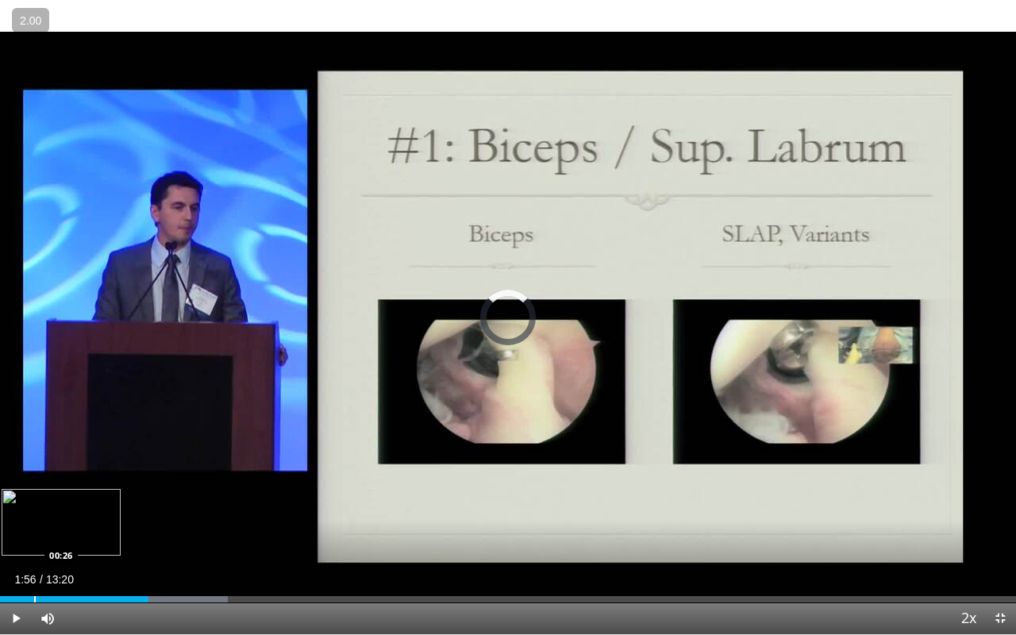
click at [34, 527] on div "Progress Bar" at bounding box center [35, 599] width 2 height 6
click at [47, 527] on div "Progress Bar" at bounding box center [48, 599] width 2 height 6
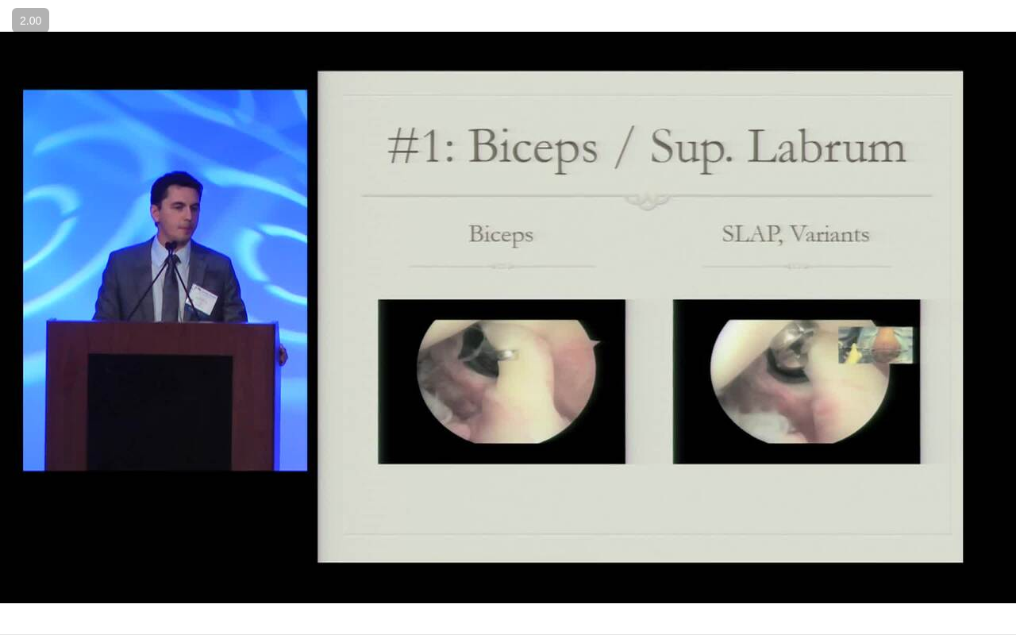
click at [59, 527] on div "10 seconds Tap to unmute" at bounding box center [508, 317] width 1016 height 634
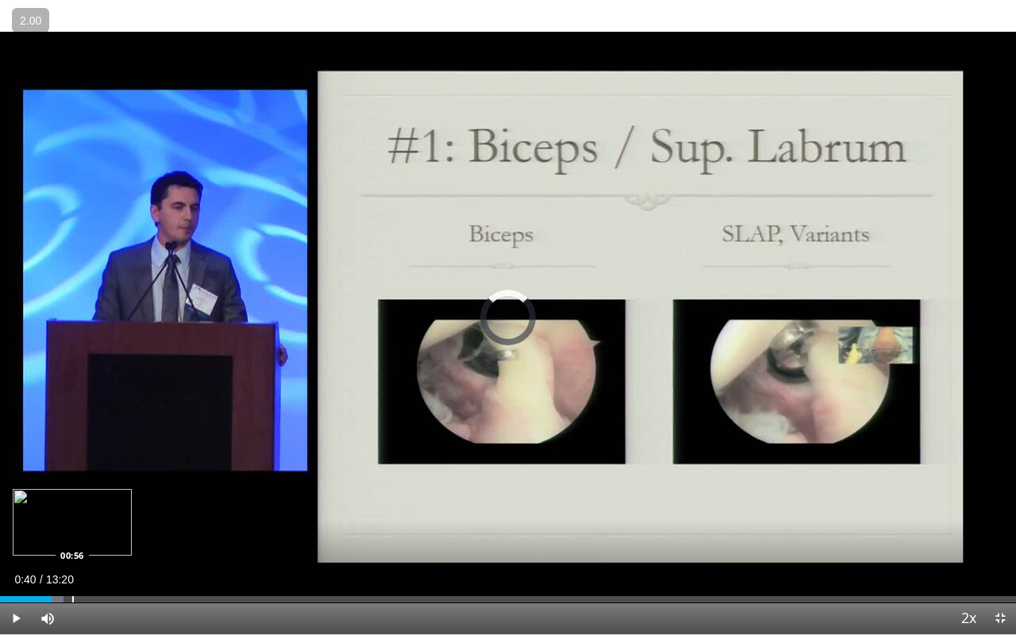
click at [72, 527] on div "Progress Bar" at bounding box center [73, 599] width 2 height 6
click at [17, 527] on span "Video Player" at bounding box center [16, 618] width 32 height 32
click at [90, 527] on div "Loaded : 7.50% 00:59 01:12" at bounding box center [508, 594] width 1016 height 15
click at [117, 527] on div "Progress Bar" at bounding box center [118, 599] width 2 height 6
click at [217, 527] on div "Progress Bar" at bounding box center [218, 599] width 2 height 6
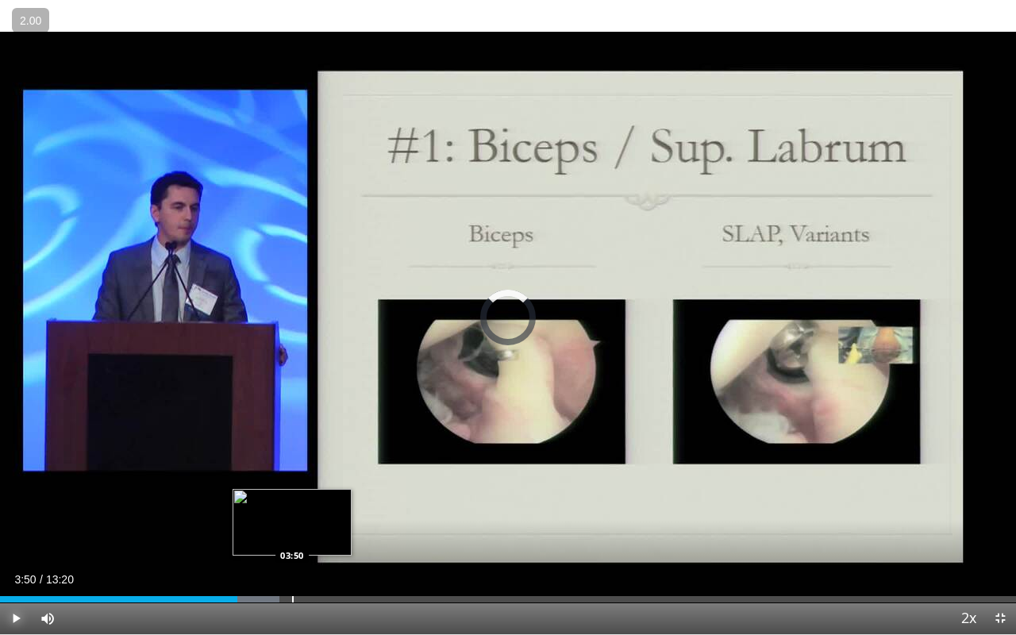
click at [292, 527] on div "Progress Bar" at bounding box center [293, 599] width 2 height 6
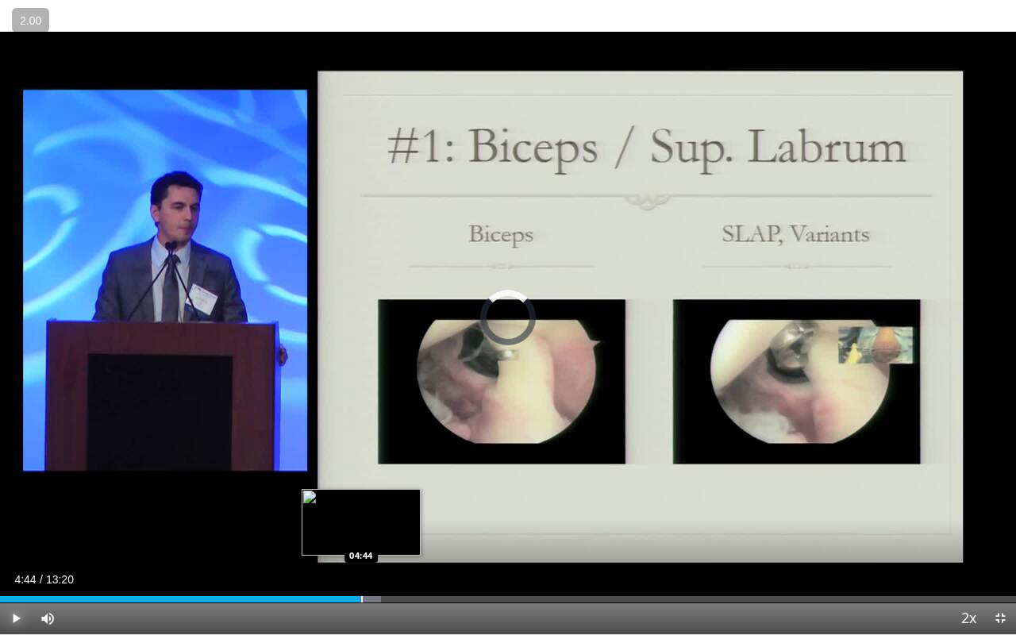
click at [360, 527] on div "Loaded : 37.49% 04:44 04:44" at bounding box center [508, 594] width 1016 height 15
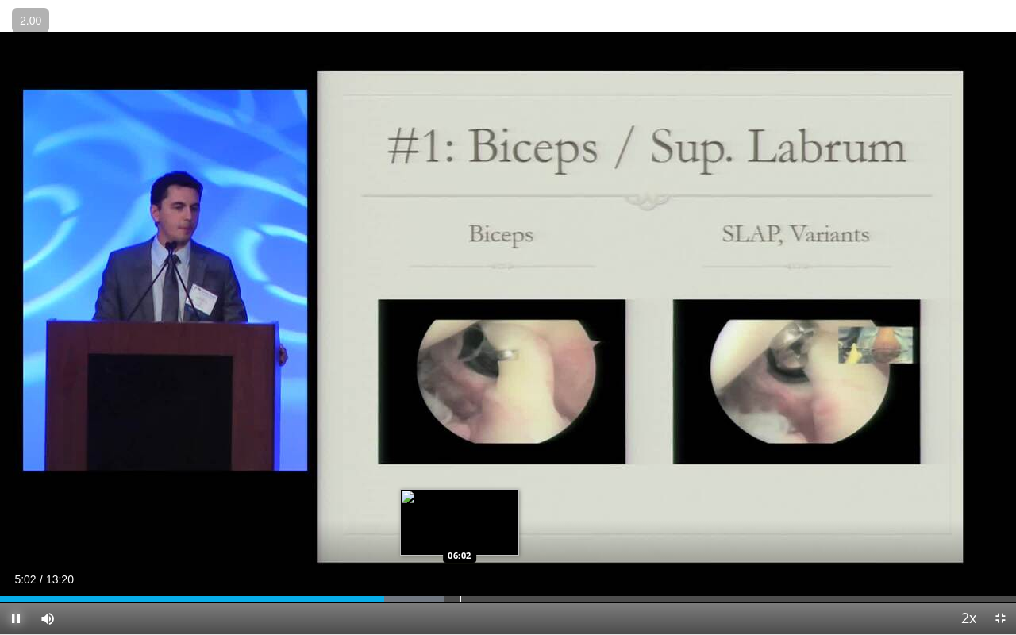
click at [459, 527] on div "Progress Bar" at bounding box center [460, 599] width 2 height 6
click at [474, 527] on div "Progress Bar" at bounding box center [475, 599] width 2 height 6
click at [456, 527] on div "Progress Bar" at bounding box center [457, 599] width 2 height 6
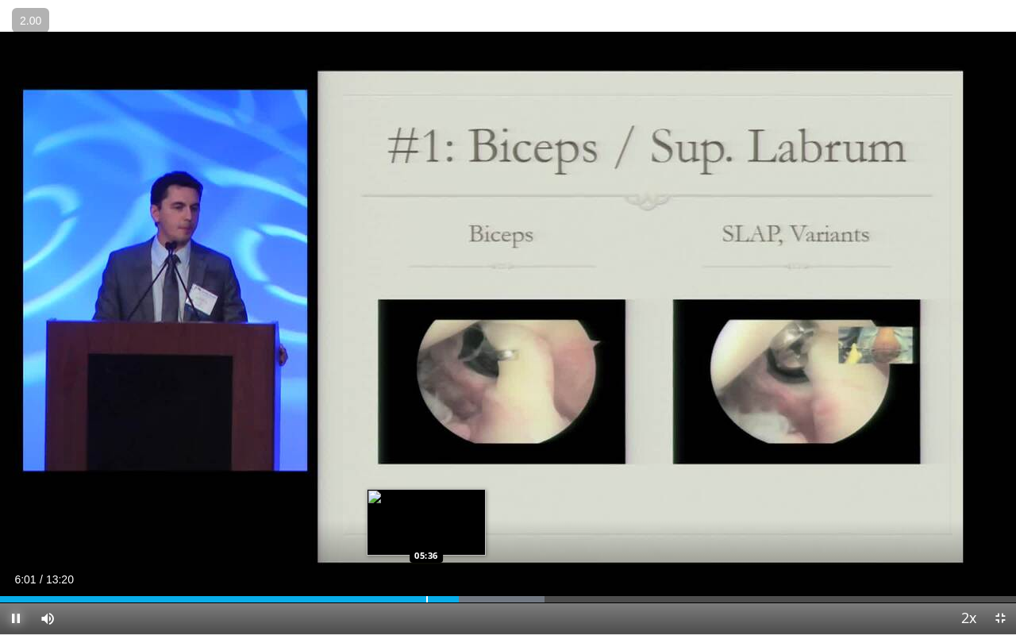
click at [426, 527] on div "Progress Bar" at bounding box center [427, 599] width 2 height 6
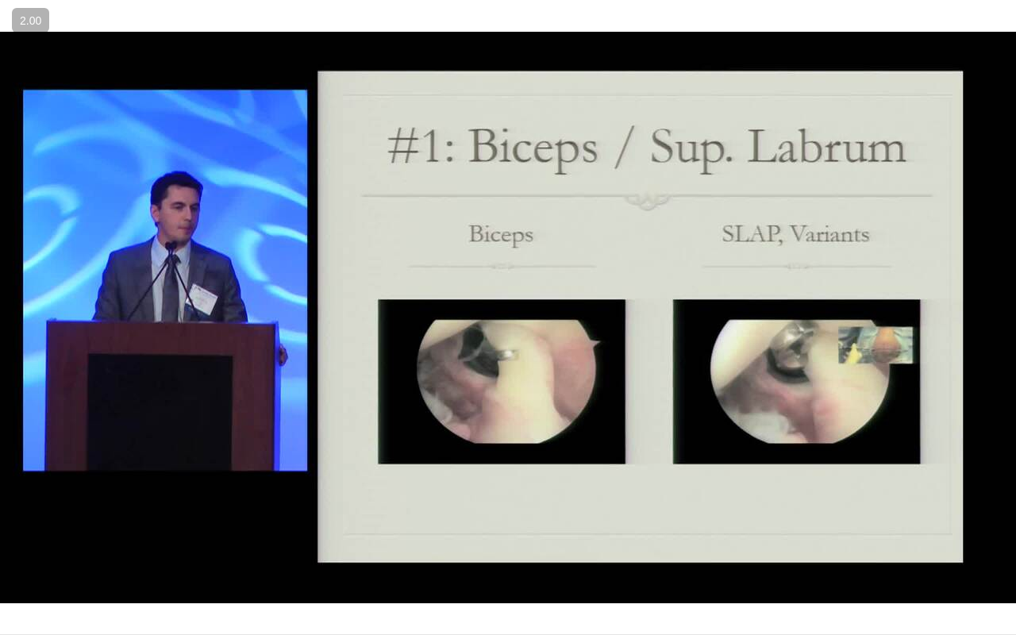
click at [392, 527] on div "10 seconds Tap to unmute" at bounding box center [508, 317] width 1016 height 634
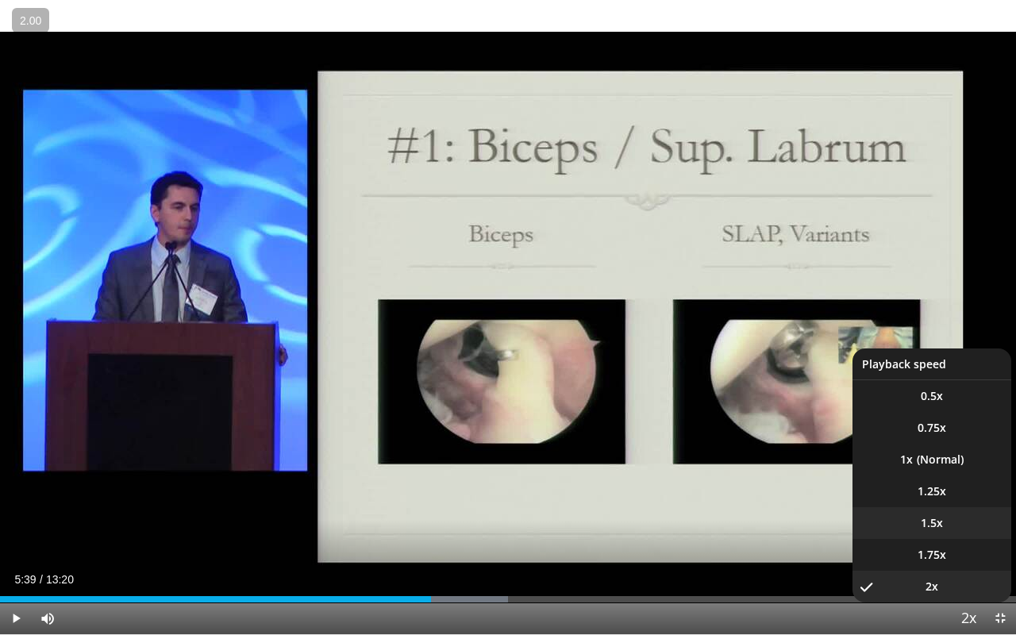
click at [959, 527] on li "1.5x" at bounding box center [931, 523] width 159 height 32
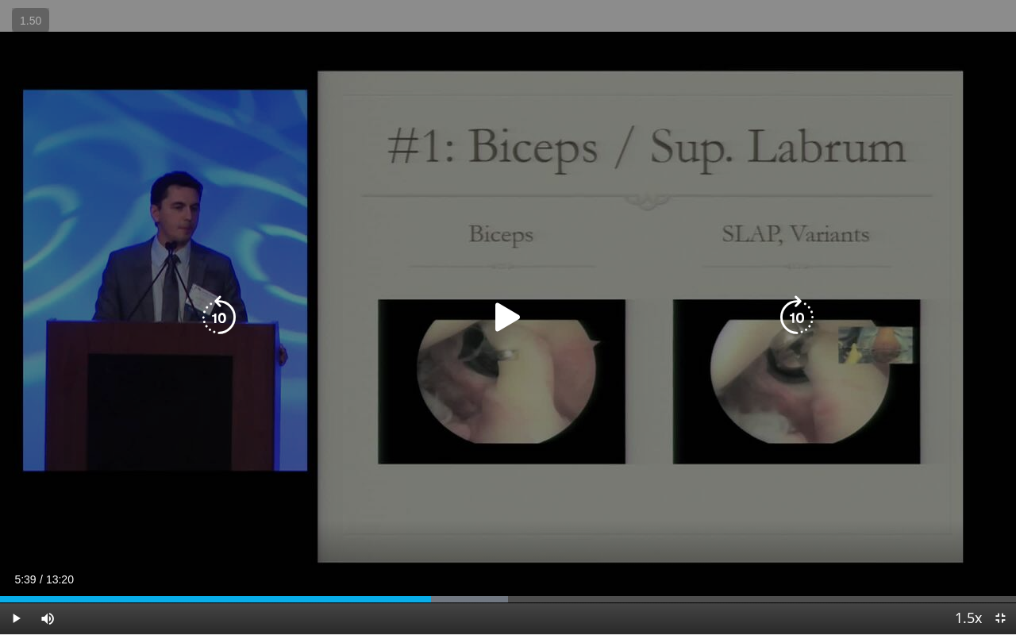
click at [517, 313] on icon "Video Player" at bounding box center [508, 317] width 44 height 44
click at [509, 317] on icon "Video Player" at bounding box center [508, 317] width 44 height 44
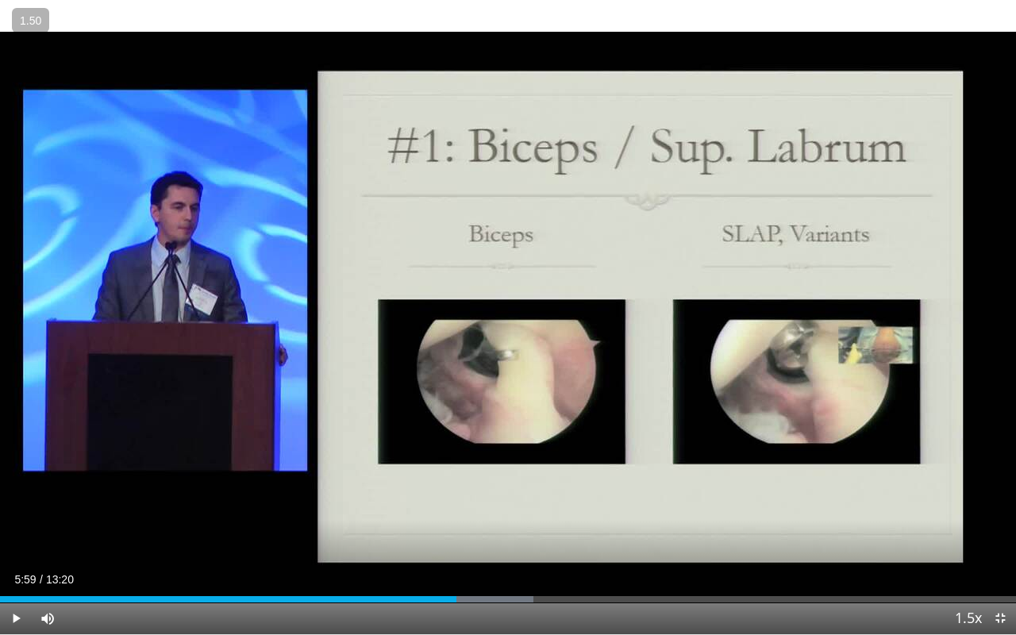
click at [509, 317] on div "10 seconds Tap to unmute" at bounding box center [508, 317] width 1016 height 634
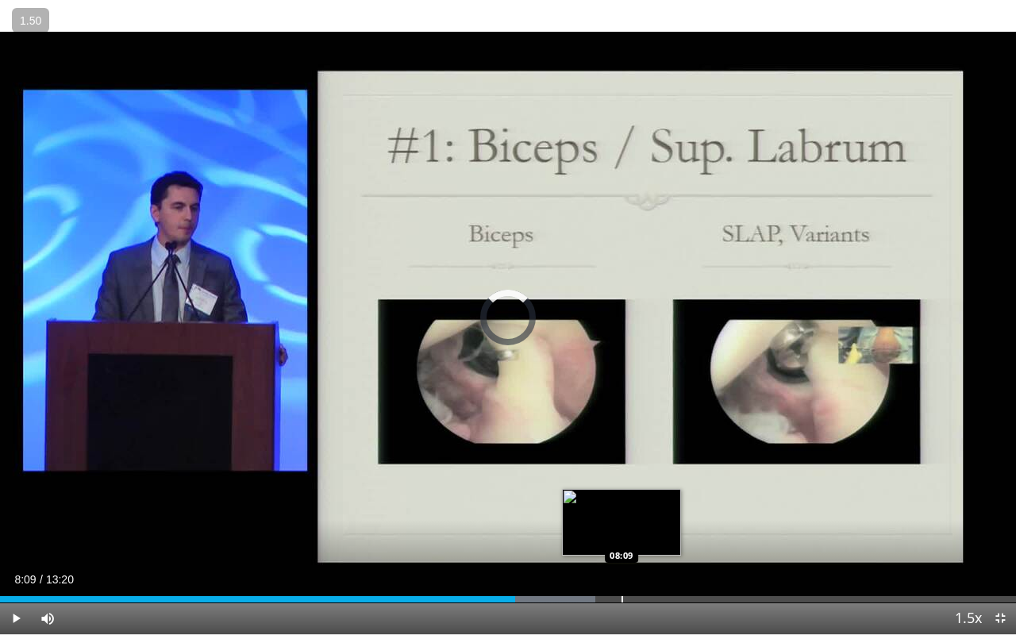
click at [621, 527] on div "Progress Bar" at bounding box center [622, 599] width 2 height 6
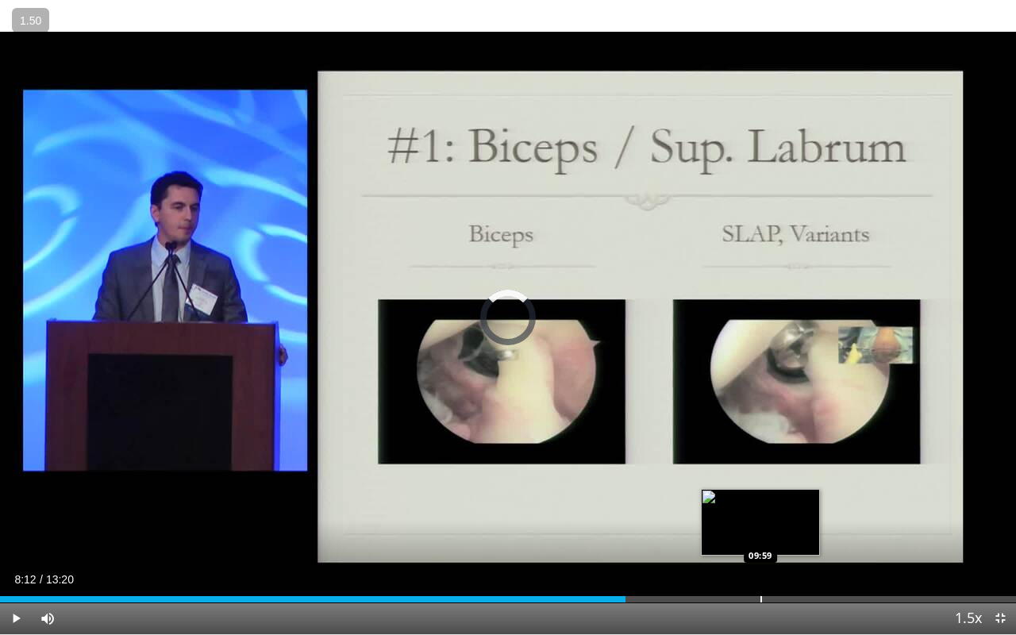
click at [760, 527] on div "Progress Bar" at bounding box center [761, 599] width 2 height 6
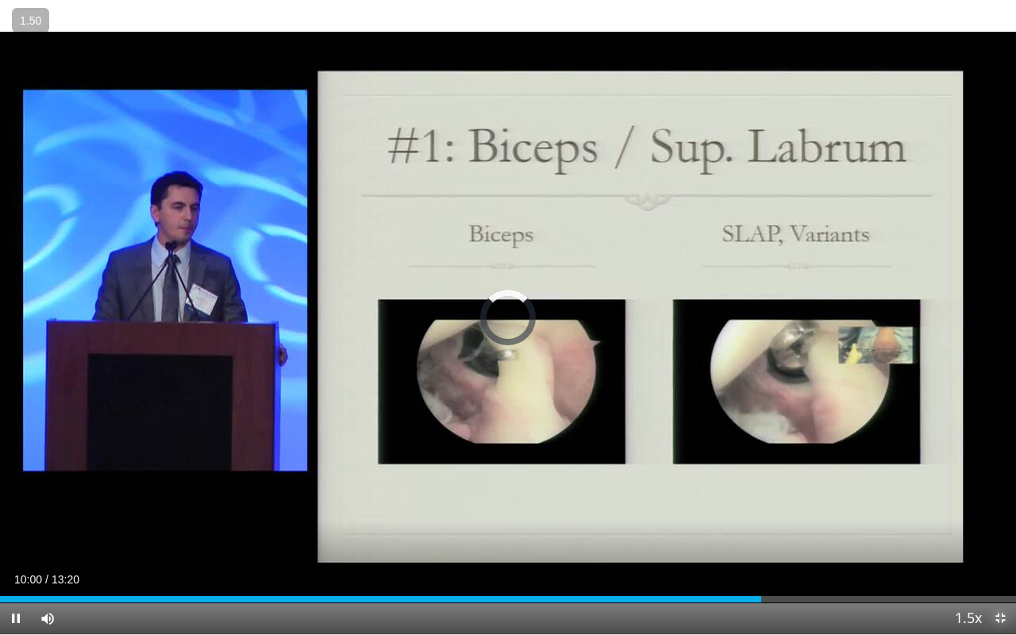
click at [1003, 527] on span "Video Player" at bounding box center [1000, 618] width 32 height 32
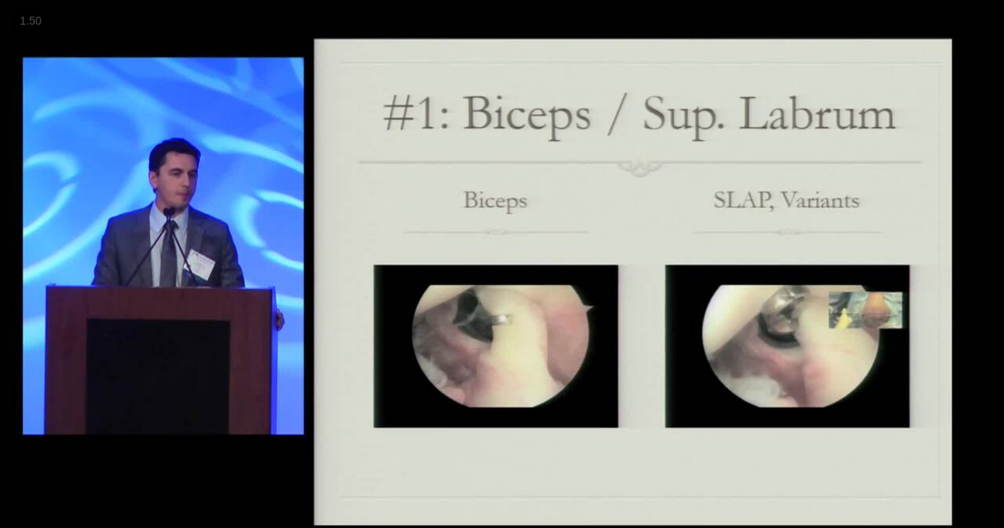
scroll to position [0, 0]
